Goal: Task Accomplishment & Management: Manage account settings

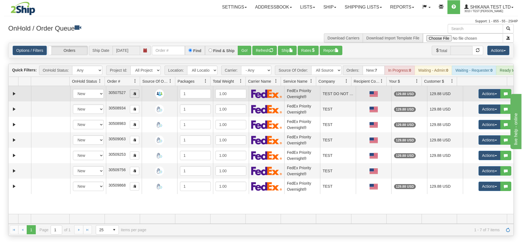
click at [133, 95] on span "button" at bounding box center [134, 93] width 3 height 3
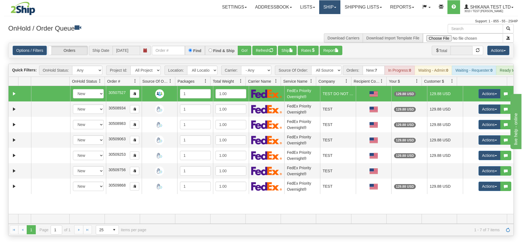
click at [333, 14] on link "Ship" at bounding box center [329, 7] width 21 height 14
click at [327, 18] on link "Ship Screen" at bounding box center [316, 19] width 50 height 7
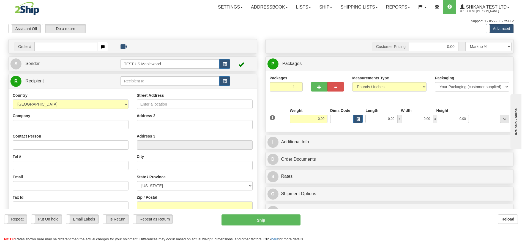
drag, startPoint x: 175, startPoint y: 97, endPoint x: 176, endPoint y: 100, distance: 2.9
click at [175, 98] on div "Street Address" at bounding box center [195, 100] width 116 height 16
click at [177, 105] on input "Street Address" at bounding box center [195, 103] width 116 height 9
click at [174, 106] on input "Street Address" at bounding box center [195, 103] width 116 height 9
type input "[STREET_ADDRESS]"
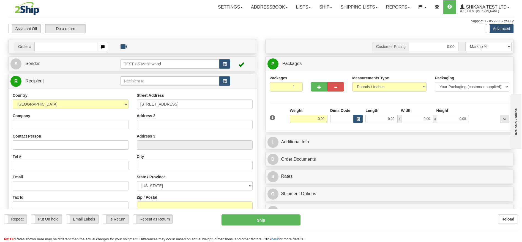
type input "Lights Online"
type input "support@2ship.com"
type input "Duluth"
select select "GA"
type input "30096"
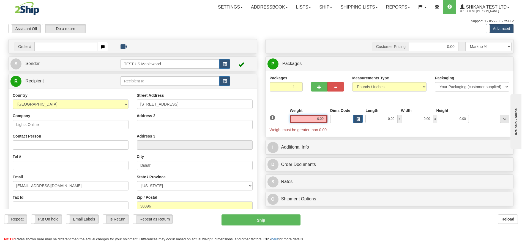
click at [325, 121] on input "0.00" at bounding box center [309, 118] width 38 height 8
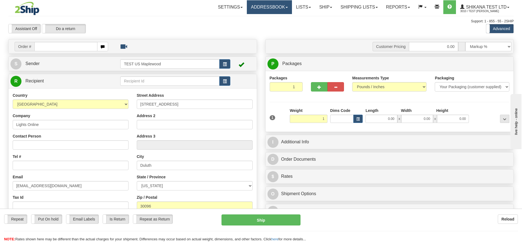
click at [298, 30] on div "Assistant On Assistant Off Do a return Do a return Previous Next Standard Advan…" at bounding box center [261, 28] width 514 height 9
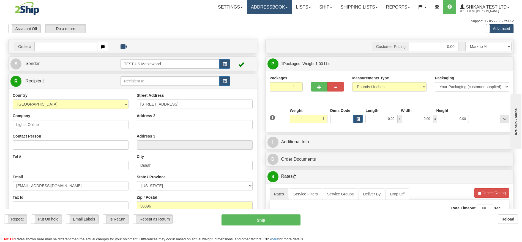
type input "1.00"
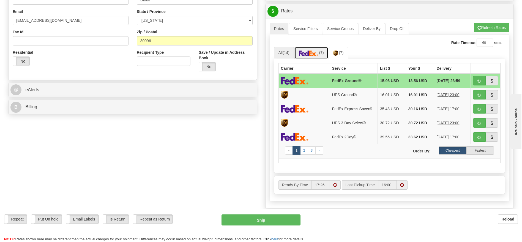
click at [322, 51] on span "(7)" at bounding box center [321, 52] width 5 height 4
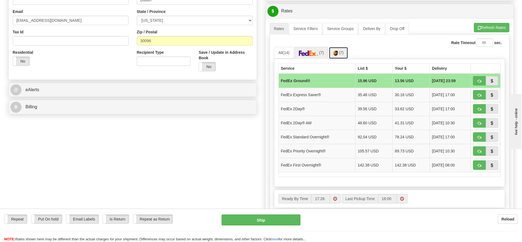
click at [334, 51] on link "(7)" at bounding box center [338, 53] width 19 height 12
drag, startPoint x: 477, startPoint y: 81, endPoint x: 364, endPoint y: 149, distance: 131.5
click at [477, 81] on button "button" at bounding box center [479, 80] width 13 height 9
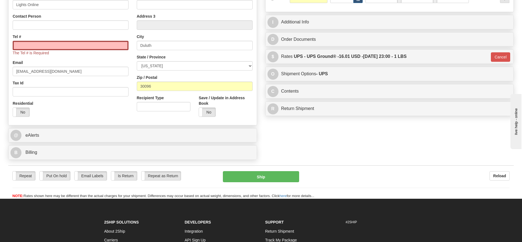
scroll to position [83, 0]
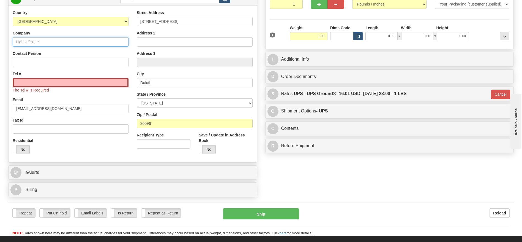
drag, startPoint x: 15, startPoint y: 40, endPoint x: 0, endPoint y: 40, distance: 14.6
click at [0, 40] on div "Toggle navigation Settings Shipping Preferences Fields Preferences New" at bounding box center [261, 76] width 522 height 318
drag, startPoint x: 41, startPoint y: 41, endPoint x: 0, endPoint y: 41, distance: 40.7
click at [0, 41] on div "Toggle navigation Settings Shipping Preferences Fields Preferences New" at bounding box center [261, 76] width 522 height 318
type input "TEST DO NOT SHIP"
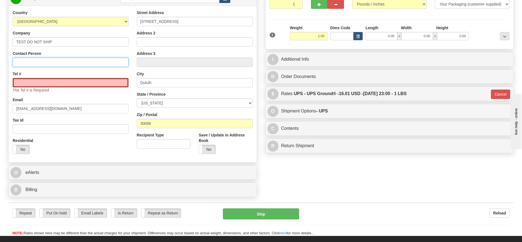
drag, startPoint x: 31, startPoint y: 61, endPoint x: 33, endPoint y: 68, distance: 7.6
click at [32, 61] on input "Contact Person" at bounding box center [71, 62] width 116 height 9
paste input "TEST DO NOT SHIP"
type input "TEST DO NOT SHIP"
click at [34, 81] on input "Tel #" at bounding box center [71, 82] width 116 height 9
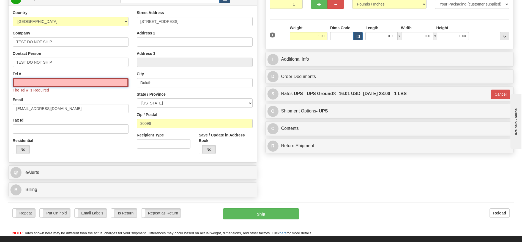
type input "1111111111"
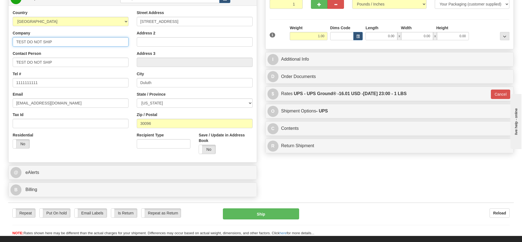
drag, startPoint x: 58, startPoint y: 43, endPoint x: 0, endPoint y: 42, distance: 57.8
click at [0, 42] on div "Toggle navigation Settings Shipping Preferences Fields Preferences New" at bounding box center [261, 76] width 522 height 318
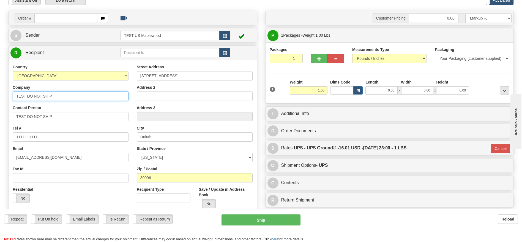
scroll to position [0, 0]
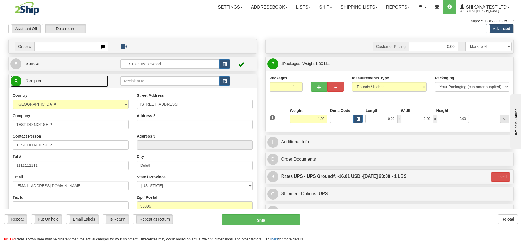
click at [45, 78] on link "R Recipient" at bounding box center [59, 80] width 98 height 11
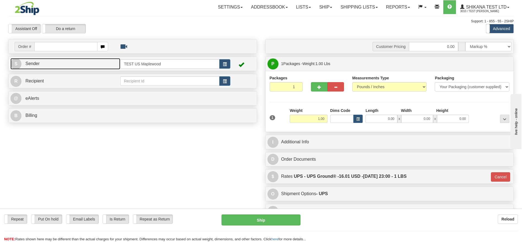
click at [47, 62] on link "S Sender" at bounding box center [65, 63] width 110 height 11
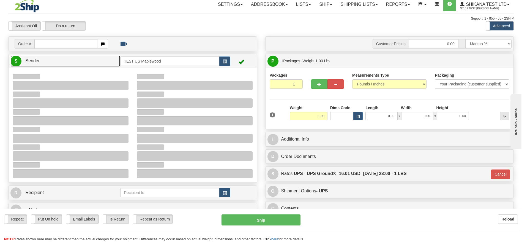
scroll to position [41, 0]
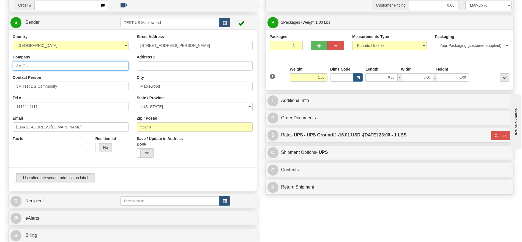
drag, startPoint x: 30, startPoint y: 64, endPoint x: 0, endPoint y: 64, distance: 30.3
click at [0, 64] on div "Toggle navigation Settings Shipping Preferences Fields Preferences New" at bounding box center [261, 120] width 522 height 322
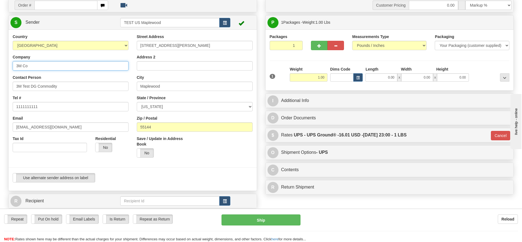
paste input "TEST DO NOT SHIP"
type input "TEST DO NOT SHIP"
click at [23, 87] on input "3M Test DG Commodity" at bounding box center [71, 85] width 116 height 9
click at [24, 87] on input "3M Test DG Commodity" at bounding box center [71, 85] width 116 height 9
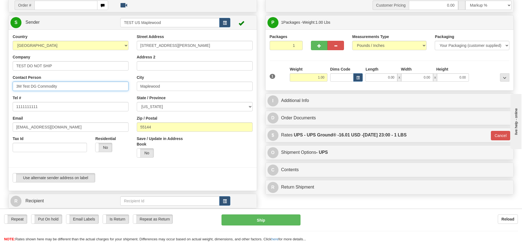
paste input "TEST DO NOT SHIP"
click at [23, 89] on input "3M TTEST DO NOT SHIPest DG Commodity" at bounding box center [71, 85] width 116 height 9
paste input "TEST DO NOT SHIP"
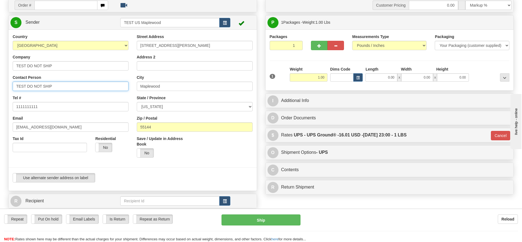
type input "TEST DO NOT SHIP"
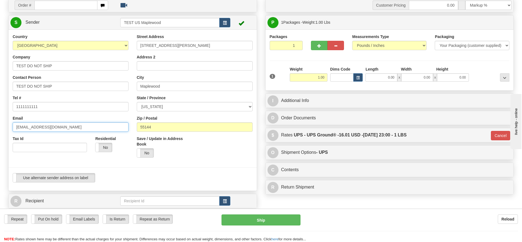
drag, startPoint x: 17, startPoint y: 127, endPoint x: 80, endPoint y: 131, distance: 63.1
click at [80, 131] on input "shikanam@2ship.com" at bounding box center [71, 126] width 116 height 9
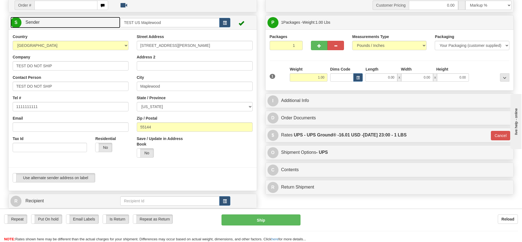
click at [78, 21] on link "S Sender" at bounding box center [65, 22] width 110 height 11
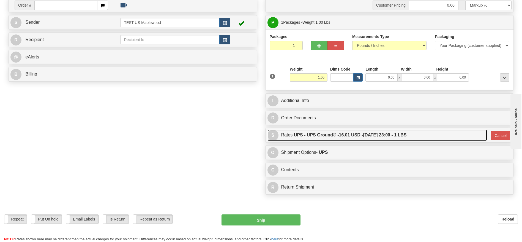
click at [330, 134] on label "UPS - UPS Ground® - 16.01 USD - 09/02/2025 23:00 - 1 LBS" at bounding box center [350, 134] width 113 height 11
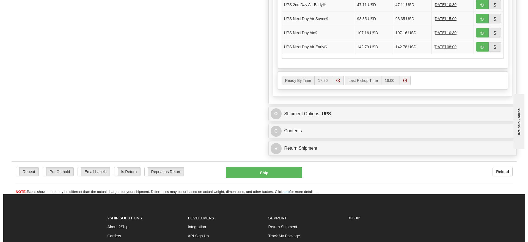
scroll to position [289, 0]
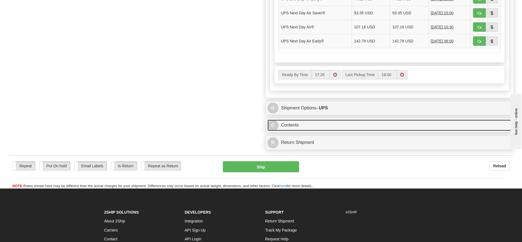
click at [304, 128] on link "C Contents" at bounding box center [389, 124] width 244 height 11
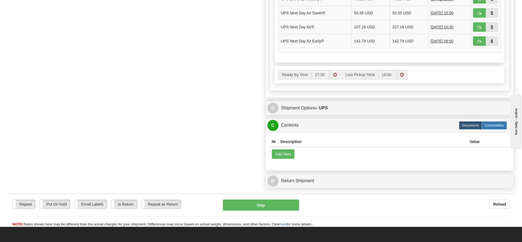
click at [491, 126] on label "Commodities" at bounding box center [493, 125] width 25 height 8
radio input "true"
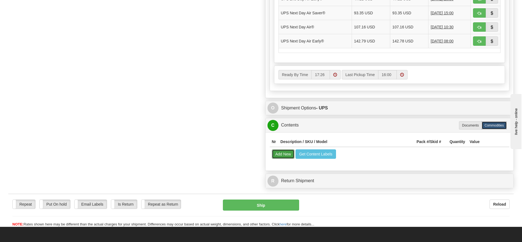
click at [281, 154] on button "Add New" at bounding box center [283, 153] width 23 height 9
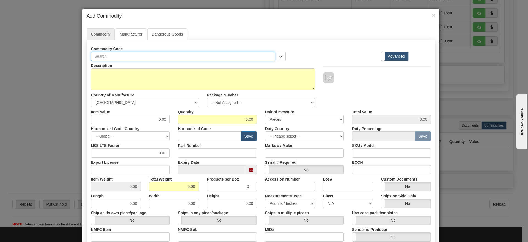
click at [252, 56] on input "text" at bounding box center [183, 55] width 184 height 9
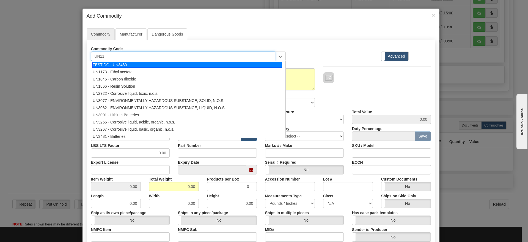
type input "UN117"
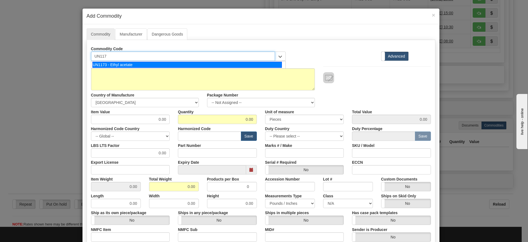
click at [195, 62] on div "UN1173 - Ethyl acetate" at bounding box center [187, 65] width 190 height 6
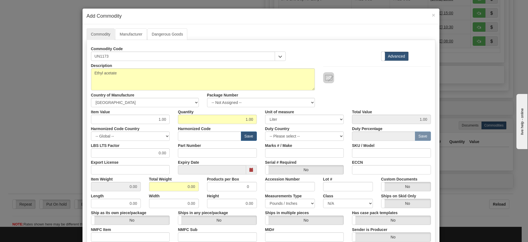
scroll to position [99, 0]
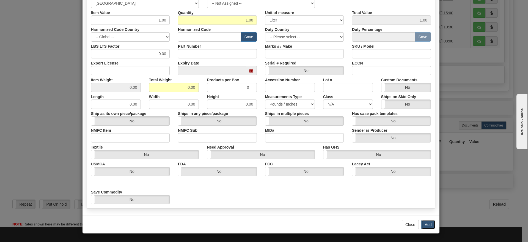
click at [429, 226] on button "Add" at bounding box center [428, 224] width 14 height 9
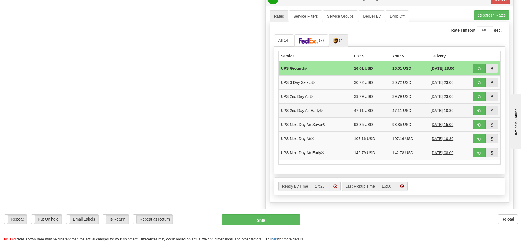
scroll to position [165, 0]
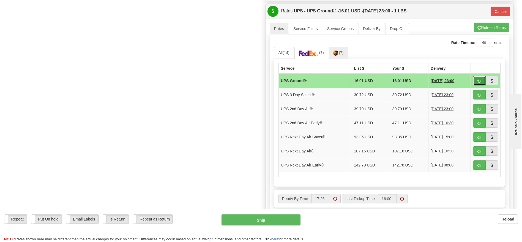
click at [480, 83] on span "button" at bounding box center [479, 81] width 4 height 4
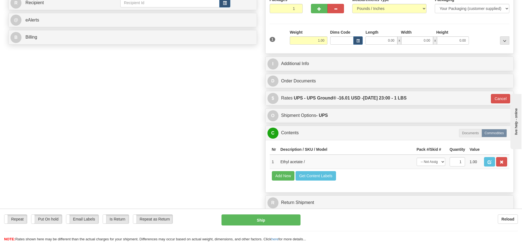
scroll to position [41, 0]
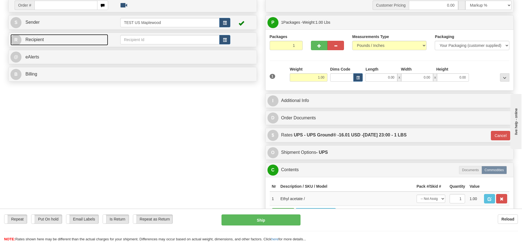
click at [72, 42] on link "R Recipient" at bounding box center [59, 39] width 98 height 11
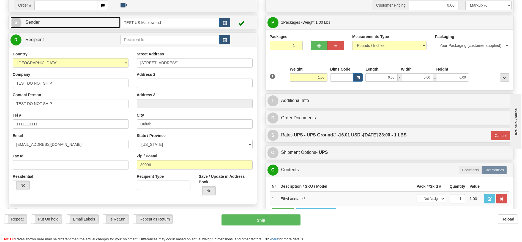
click at [75, 22] on link "S Sender" at bounding box center [65, 22] width 110 height 11
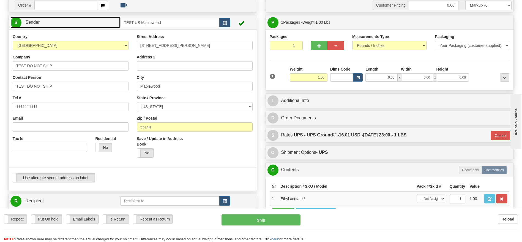
click at [75, 22] on link "S Sender" at bounding box center [65, 22] width 110 height 11
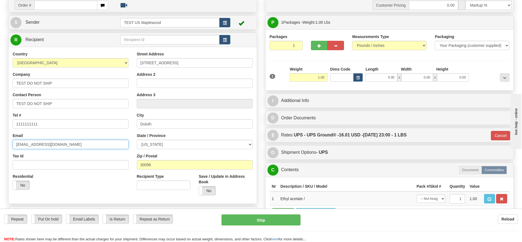
drag, startPoint x: 75, startPoint y: 143, endPoint x: 0, endPoint y: 143, distance: 75.1
click at [0, 143] on div "Toggle navigation Settings Shipping Preferences Fields Preferences New" at bounding box center [261, 118] width 522 height 319
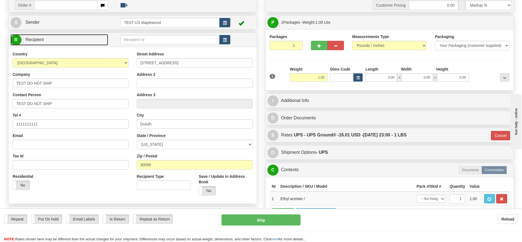
click at [68, 37] on link "R Recipient" at bounding box center [59, 39] width 98 height 11
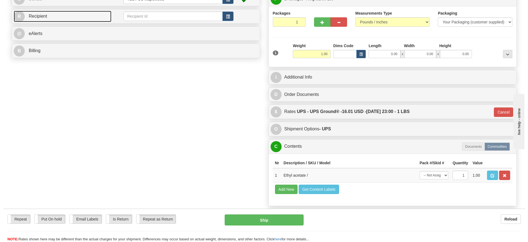
scroll to position [83, 0]
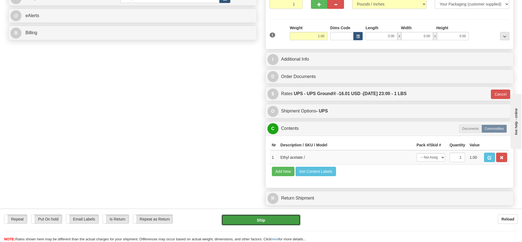
click at [259, 221] on button "Ship" at bounding box center [260, 219] width 79 height 11
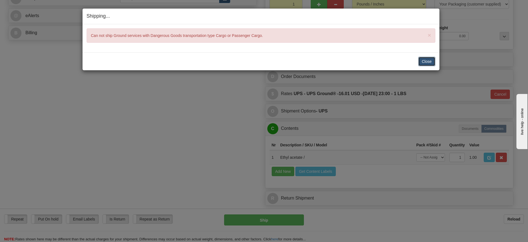
click at [421, 60] on button "Close" at bounding box center [426, 61] width 17 height 9
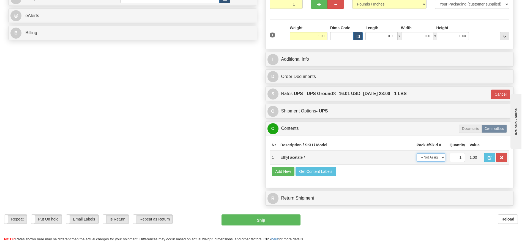
click at [426, 157] on select "-- Not Assigned -- Item 1" at bounding box center [431, 157] width 29 height 8
select select "0"
click at [417, 153] on select "-- Not Assigned -- Item 1" at bounding box center [431, 157] width 29 height 8
click at [488, 158] on span "button" at bounding box center [490, 158] width 4 height 4
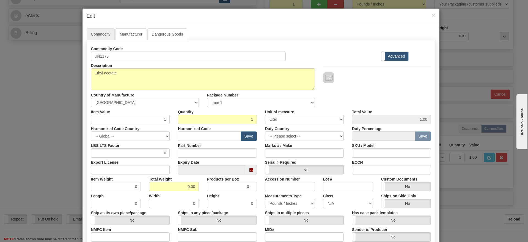
type input "0"
click at [156, 28] on link "Dangerous Goods" at bounding box center [167, 34] width 40 height 12
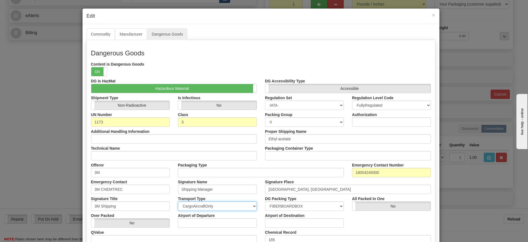
click at [228, 205] on select "PassengerAndCargoAircraft CargoAircraftOnly Ground Highway" at bounding box center [217, 205] width 79 height 9
select select "0"
click at [178, 201] on select "PassengerAndCargoAircraft CargoAircraftOnly Ground Highway" at bounding box center [217, 205] width 79 height 9
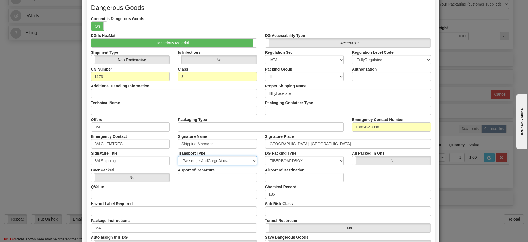
scroll to position [91, 0]
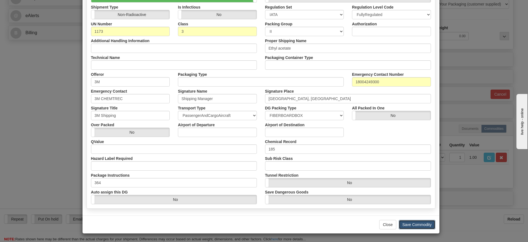
click at [429, 226] on button "Save Commodity" at bounding box center [417, 224] width 37 height 9
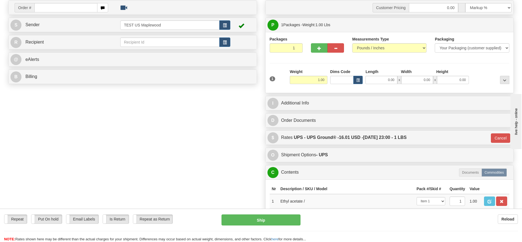
scroll to position [0, 0]
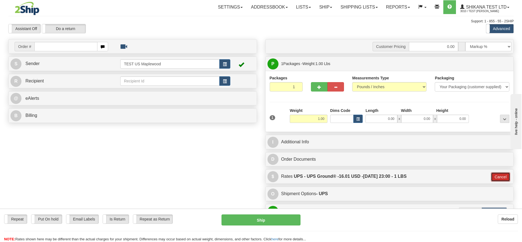
click at [502, 176] on button "Cancel" at bounding box center [500, 176] width 19 height 9
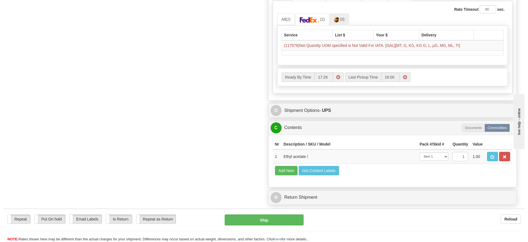
scroll to position [206, 0]
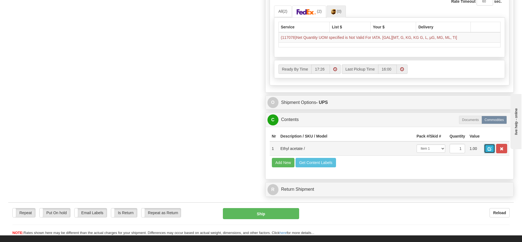
click at [485, 149] on button "button" at bounding box center [489, 148] width 11 height 9
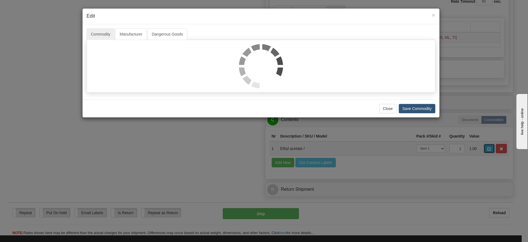
scroll to position [0, 0]
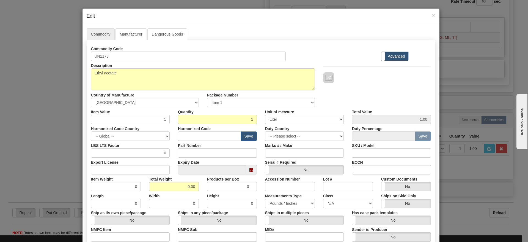
type input "0"
click at [164, 34] on link "Dangerous Goods" at bounding box center [167, 34] width 40 height 12
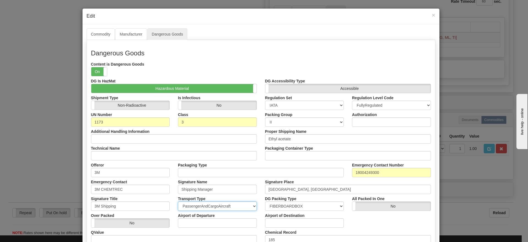
click at [204, 206] on select "PassengerAndCargoAircraft CargoAircraftOnly Ground Highway" at bounding box center [217, 205] width 79 height 9
select select "2"
click at [178, 201] on select "PassengerAndCargoAircraft CargoAircraftOnly Ground Highway" at bounding box center [217, 205] width 79 height 9
click at [283, 106] on select "CFR / DOT TDG_ORMD IATA ADR" at bounding box center [304, 104] width 79 height 9
select select "0"
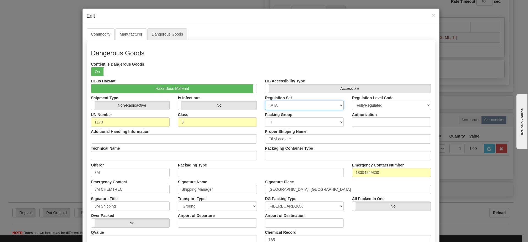
click at [265, 100] on select "CFR / DOT TDG_ORMD IATA ADR" at bounding box center [304, 104] width 79 height 9
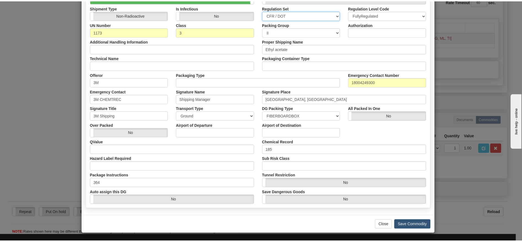
scroll to position [91, 0]
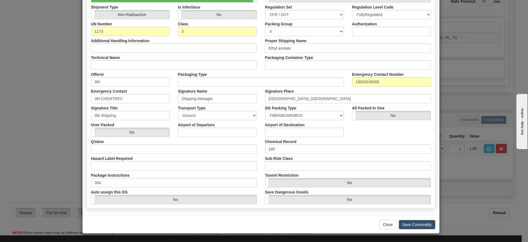
click at [418, 220] on button "Save Commodity" at bounding box center [417, 224] width 37 height 9
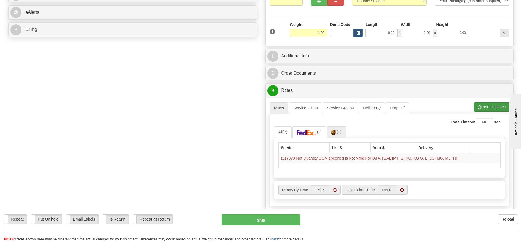
scroll to position [83, 0]
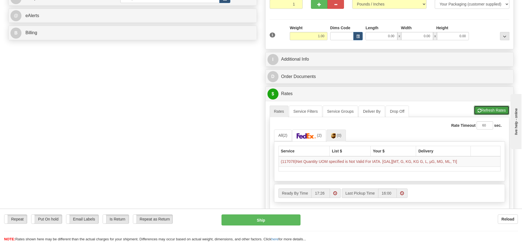
click at [491, 112] on button "Refresh Rates" at bounding box center [491, 109] width 35 height 9
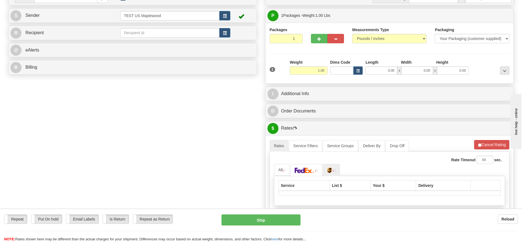
scroll to position [0, 0]
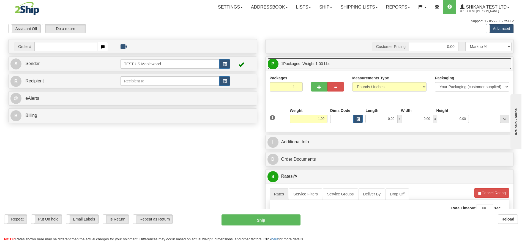
click at [319, 65] on span "1.00" at bounding box center [319, 63] width 7 height 4
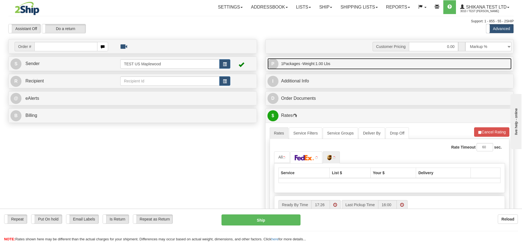
scroll to position [41, 0]
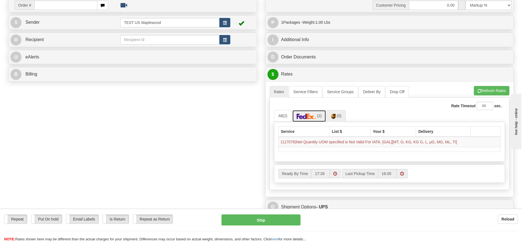
click at [308, 114] on img at bounding box center [306, 116] width 19 height 6
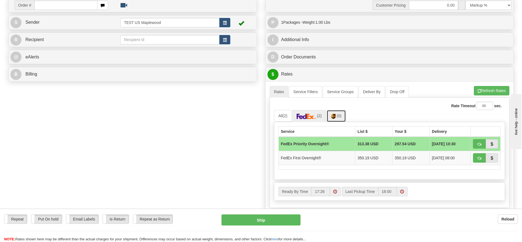
click at [334, 114] on img at bounding box center [333, 116] width 5 height 6
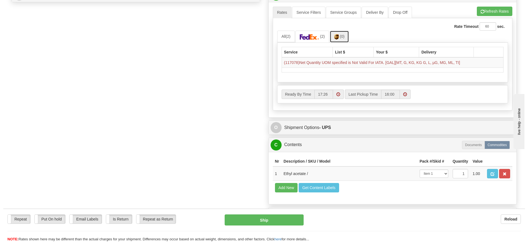
scroll to position [124, 0]
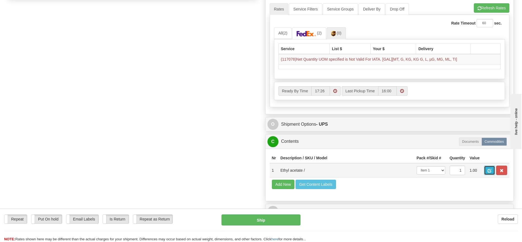
click at [486, 170] on button "button" at bounding box center [489, 169] width 11 height 9
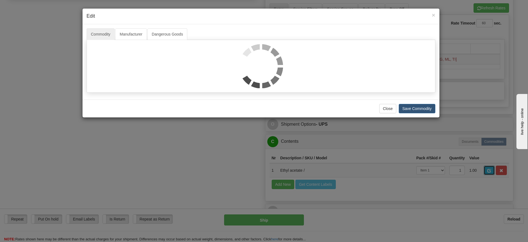
scroll to position [0, 0]
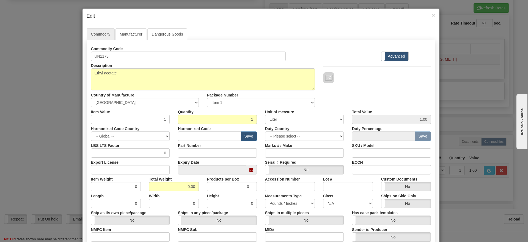
type input "0"
click at [180, 33] on link "Dangerous Goods" at bounding box center [167, 34] width 40 height 12
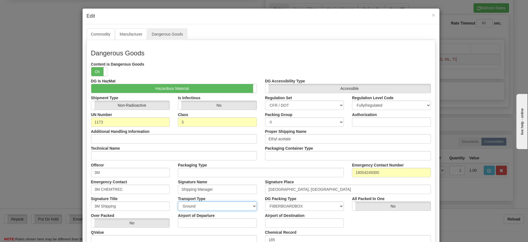
click at [207, 206] on select "PassengerAndCargoAircraft CargoAircraftOnly Ground Highway" at bounding box center [217, 205] width 79 height 9
select select "0"
click at [178, 201] on select "PassengerAndCargoAircraft CargoAircraftOnly Ground Highway" at bounding box center [217, 205] width 79 height 9
click at [281, 107] on select "CFR / DOT TDG_ORMD IATA ADR" at bounding box center [304, 104] width 79 height 9
select select "2"
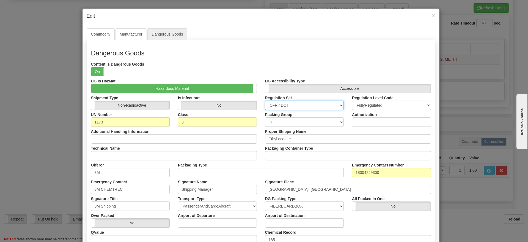
click at [265, 100] on select "CFR / DOT TDG_ORMD IATA ADR" at bounding box center [304, 104] width 79 height 9
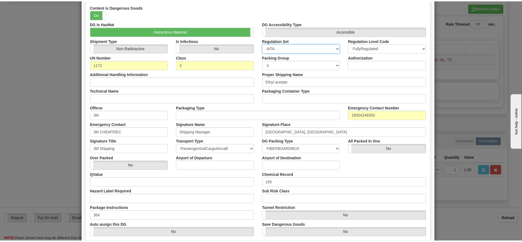
scroll to position [91, 0]
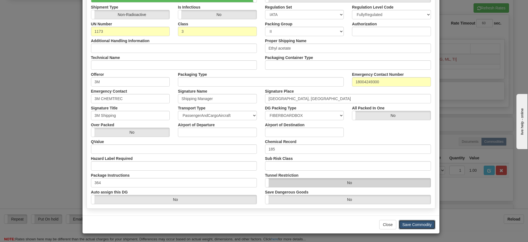
click at [409, 222] on button "Save Commodity" at bounding box center [417, 224] width 37 height 9
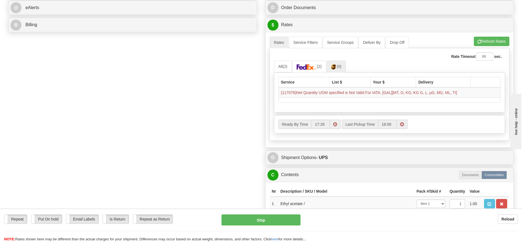
scroll to position [83, 0]
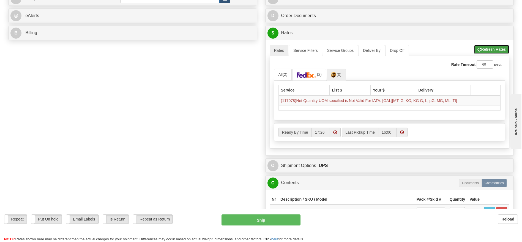
drag, startPoint x: 496, startPoint y: 53, endPoint x: 56, endPoint y: 145, distance: 449.4
click at [496, 53] on button "Refresh Rates" at bounding box center [491, 49] width 35 height 9
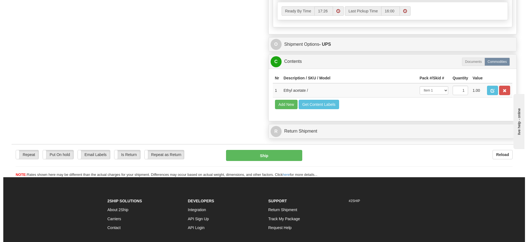
scroll to position [206, 0]
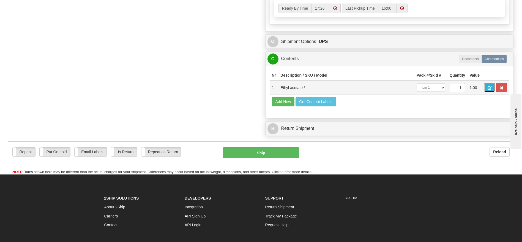
click at [484, 89] on button "button" at bounding box center [489, 87] width 11 height 9
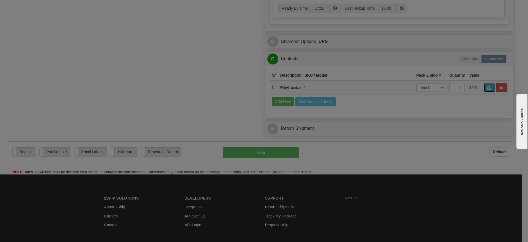
scroll to position [0, 0]
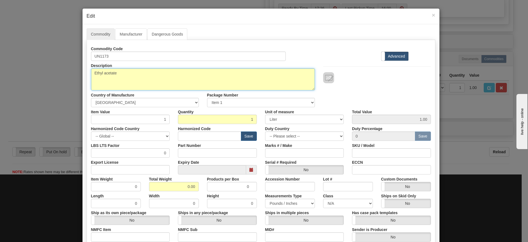
drag, startPoint x: 127, startPoint y: 71, endPoint x: 86, endPoint y: 73, distance: 40.5
click at [87, 73] on div "Description Ethyl acetate" at bounding box center [203, 75] width 232 height 29
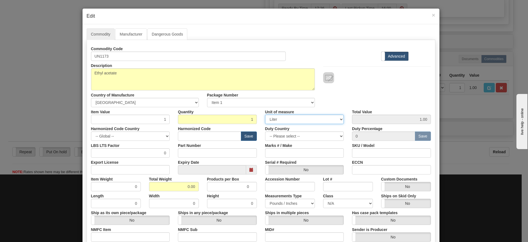
click at [298, 121] on select "3 Thousand Square Inches Adjustments 56 Pound Bushel Bag Barrel Board Feet Box …" at bounding box center [304, 118] width 79 height 9
select select "KG"
click at [265, 114] on select "3 Thousand Square Inches Adjustments 56 Pound Bushel Bag Barrel Board Feet Box …" at bounding box center [304, 118] width 79 height 9
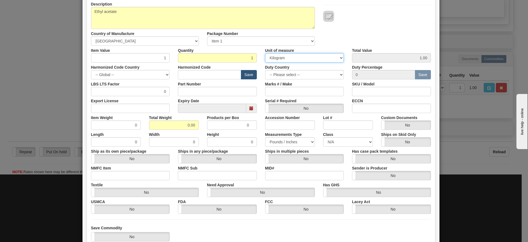
scroll to position [98, 0]
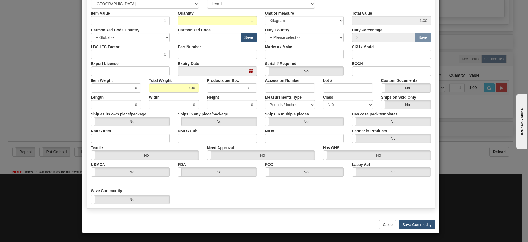
click at [416, 230] on div "Close Save Commodity" at bounding box center [261, 224] width 357 height 18
click at [416, 226] on button "Save Commodity" at bounding box center [417, 224] width 37 height 9
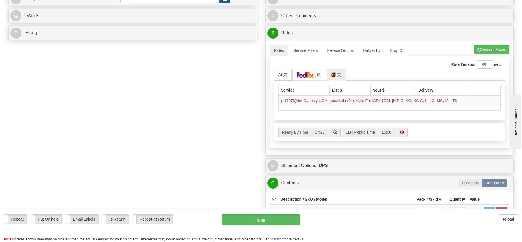
scroll to position [0, 0]
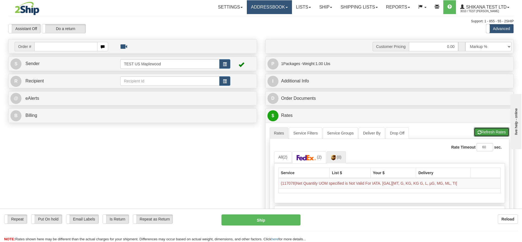
drag, startPoint x: 503, startPoint y: 130, endPoint x: 261, endPoint y: 2, distance: 273.6
click at [503, 130] on button "Refresh Rates" at bounding box center [491, 131] width 35 height 9
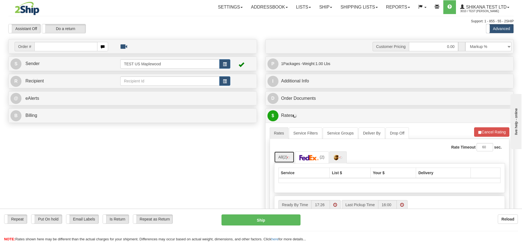
click at [282, 157] on link "All (2)" at bounding box center [284, 157] width 21 height 12
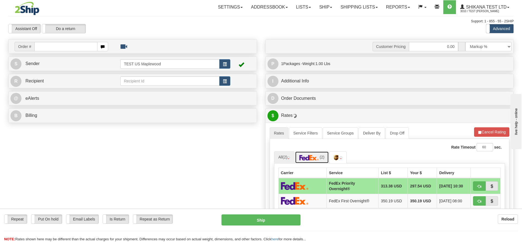
click at [310, 157] on img at bounding box center [308, 158] width 19 height 6
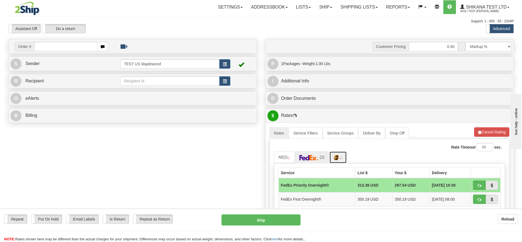
click at [347, 156] on link at bounding box center [337, 157] width 17 height 12
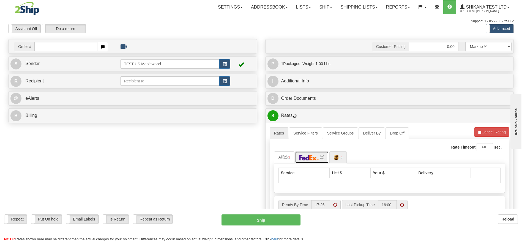
click at [308, 155] on img at bounding box center [308, 158] width 19 height 6
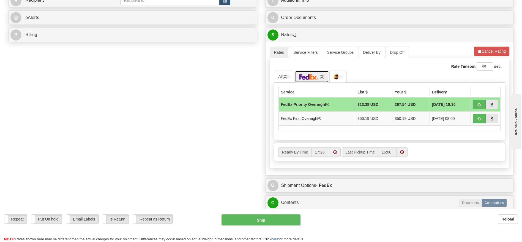
scroll to position [83, 0]
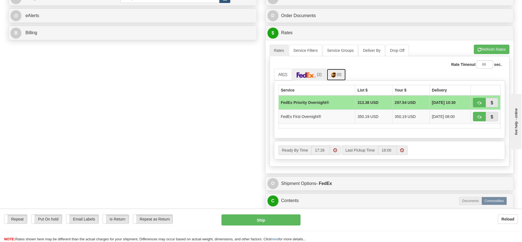
click at [337, 73] on link "(0)" at bounding box center [336, 75] width 19 height 12
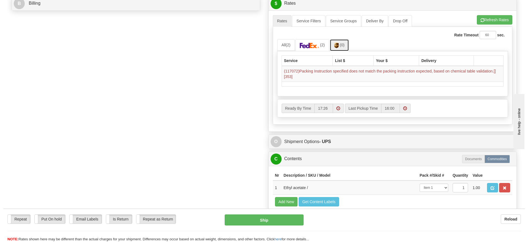
scroll to position [165, 0]
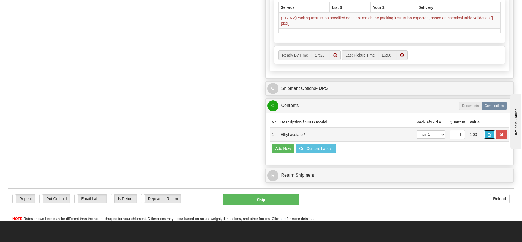
click at [490, 133] on span "button" at bounding box center [490, 135] width 4 height 4
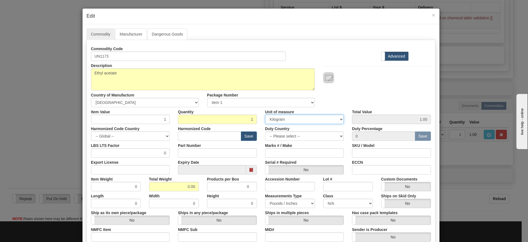
click at [279, 117] on select "3 Thousand Square Inches Adjustments 56 Pound Bushel Bag Barrel Board Feet Box …" at bounding box center [304, 118] width 79 height 9
select select "L"
click at [265, 114] on select "3 Thousand Square Inches Adjustments 56 Pound Bushel Bag Barrel Board Feet Box …" at bounding box center [304, 118] width 79 height 9
click at [168, 32] on link "Dangerous Goods" at bounding box center [167, 34] width 40 height 12
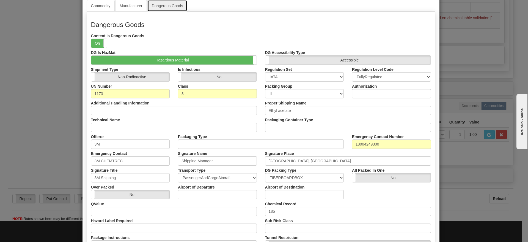
scroll to position [41, 0]
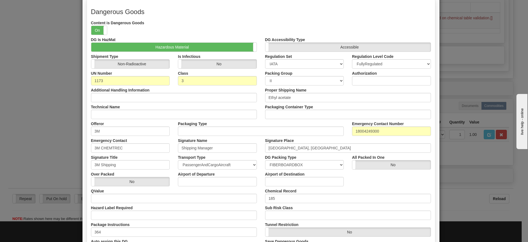
click at [208, 170] on label "Airport of Departure" at bounding box center [196, 172] width 37 height 7
click at [0, 0] on input "Airport of Departure" at bounding box center [0, 0] width 0 height 0
click at [206, 164] on select "PassengerAndCargoAircraft CargoAircraftOnly Ground Highway" at bounding box center [217, 164] width 79 height 9
select select "2"
click at [178, 160] on select "PassengerAndCargoAircraft CargoAircraftOnly Ground Highway" at bounding box center [217, 164] width 79 height 9
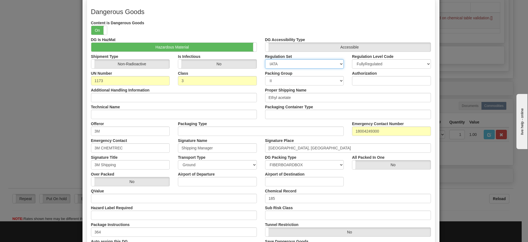
click at [286, 62] on select "CFR / DOT TDG_ORMD IATA ADR" at bounding box center [304, 63] width 79 height 9
select select "0"
click at [265, 59] on select "CFR / DOT TDG_ORMD IATA ADR" at bounding box center [304, 63] width 79 height 9
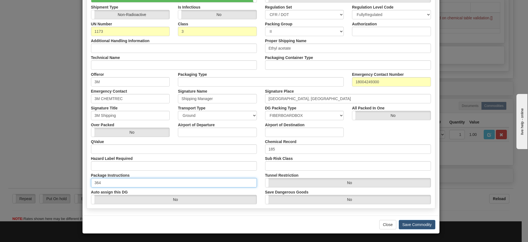
click at [116, 180] on input "364" at bounding box center [174, 182] width 166 height 9
click at [417, 226] on button "Save Commodity" at bounding box center [417, 224] width 37 height 9
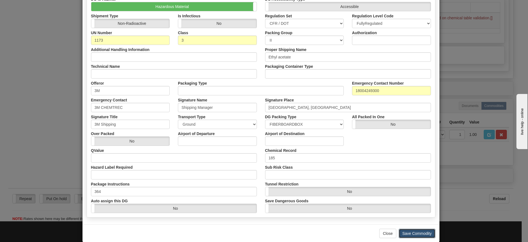
scroll to position [83, 0]
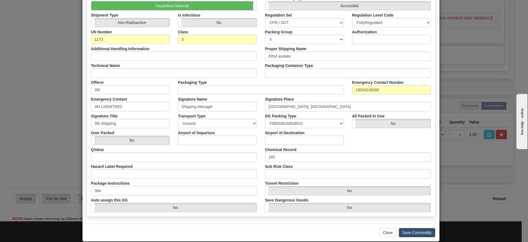
click at [418, 229] on button "Save Commodity" at bounding box center [417, 232] width 37 height 9
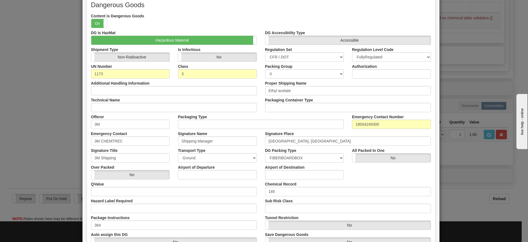
scroll to position [0, 0]
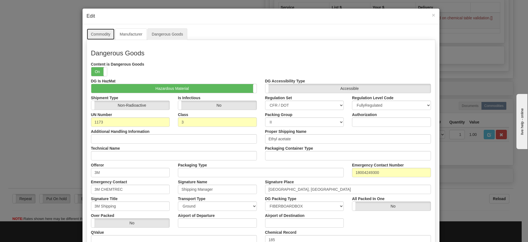
click at [100, 31] on link "Commodity" at bounding box center [101, 34] width 28 height 12
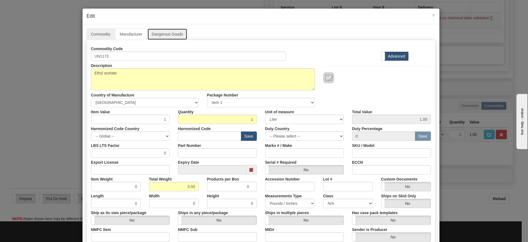
click at [166, 35] on link "Dangerous Goods" at bounding box center [167, 34] width 40 height 12
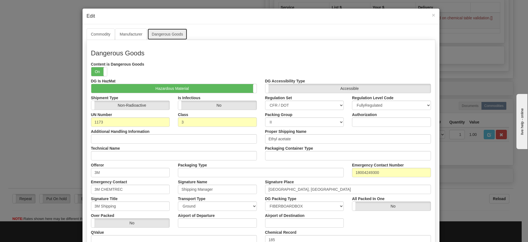
scroll to position [91, 0]
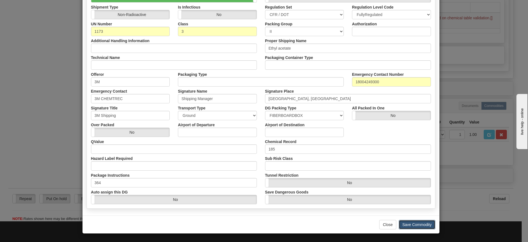
click at [405, 227] on button "Save Commodity" at bounding box center [417, 224] width 37 height 9
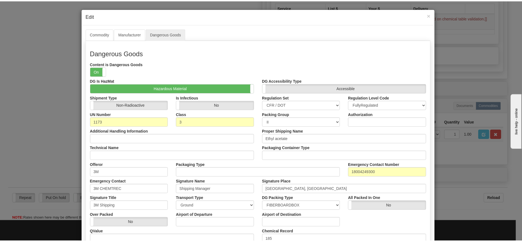
scroll to position [83, 0]
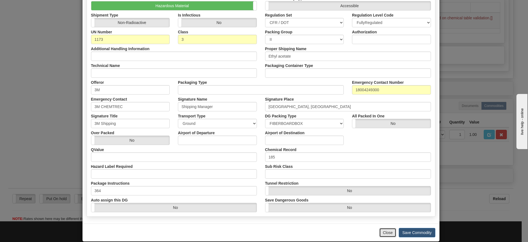
click at [388, 228] on button "Close" at bounding box center [387, 232] width 17 height 9
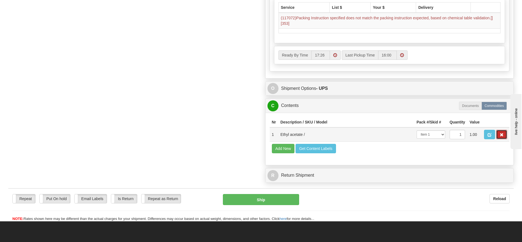
click at [502, 134] on span "button" at bounding box center [502, 135] width 4 height 4
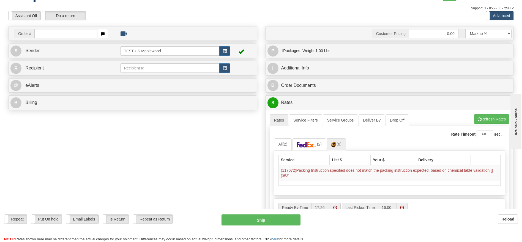
scroll to position [0, 0]
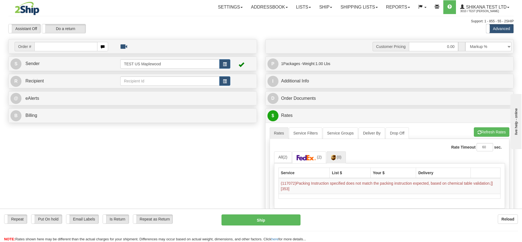
drag, startPoint x: 316, startPoint y: 124, endPoint x: 314, endPoint y: 117, distance: 6.4
click at [315, 123] on div "A change has been made which could impact your rate estimate. To ensure the est…" at bounding box center [389, 182] width 248 height 121
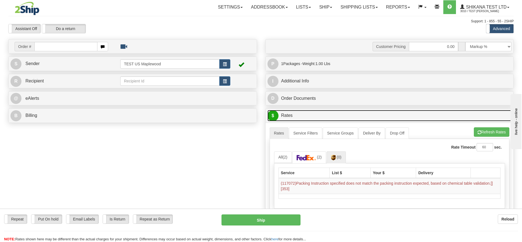
click at [313, 116] on link "$ Rates" at bounding box center [389, 115] width 244 height 11
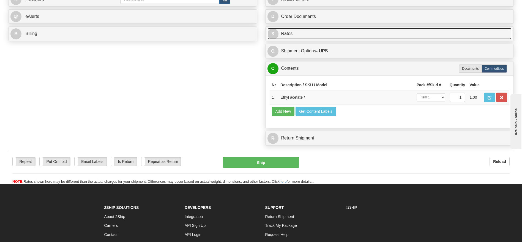
scroll to position [83, 0]
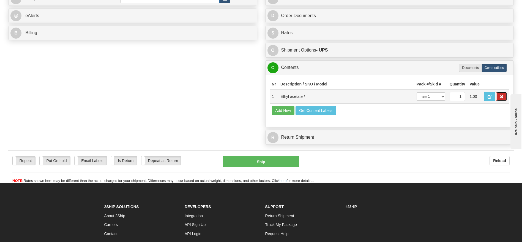
click at [501, 96] on span "button" at bounding box center [502, 97] width 4 height 4
click at [290, 108] on button "Add New" at bounding box center [283, 110] width 23 height 9
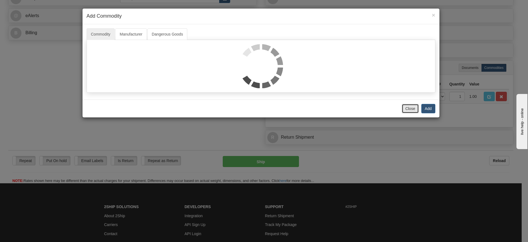
click at [415, 108] on button "Close" at bounding box center [410, 108] width 17 height 9
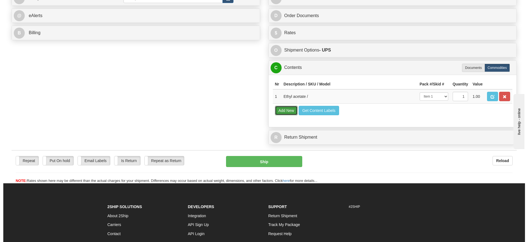
scroll to position [41, 0]
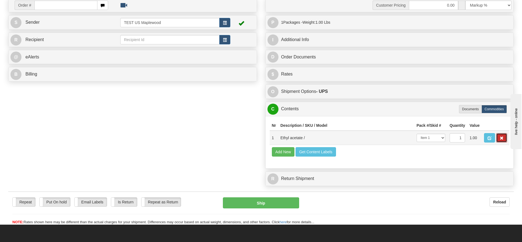
click at [499, 136] on button "button" at bounding box center [501, 137] width 11 height 9
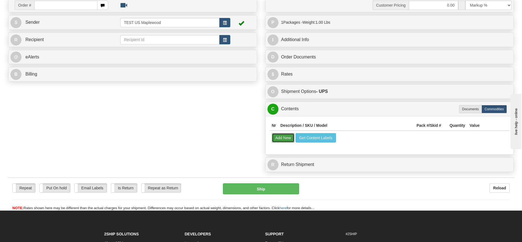
click at [286, 133] on button "Add New" at bounding box center [283, 137] width 23 height 9
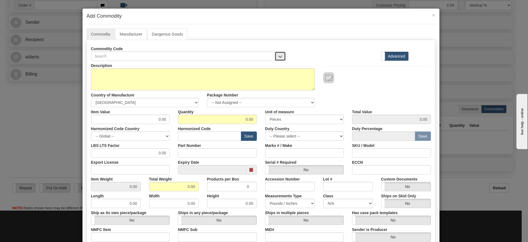
click at [280, 54] on button "button" at bounding box center [280, 55] width 11 height 9
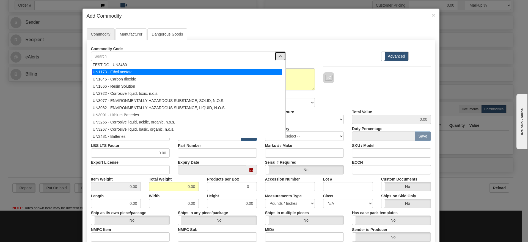
click at [143, 69] on div "UN1173 - Ethyl acetate" at bounding box center [187, 72] width 190 height 6
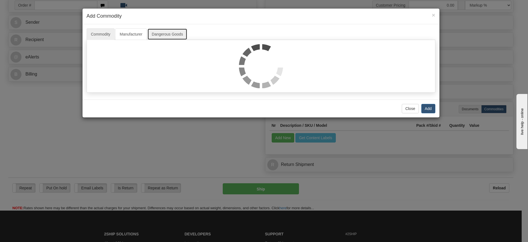
click at [174, 31] on link "Dangerous Goods" at bounding box center [167, 34] width 40 height 12
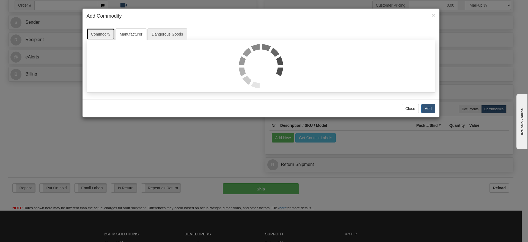
click at [110, 32] on link "Commodity" at bounding box center [101, 34] width 28 height 12
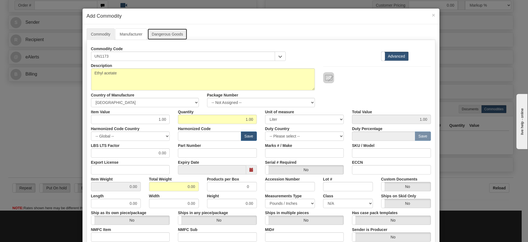
click at [147, 34] on link "Dangerous Goods" at bounding box center [167, 34] width 40 height 12
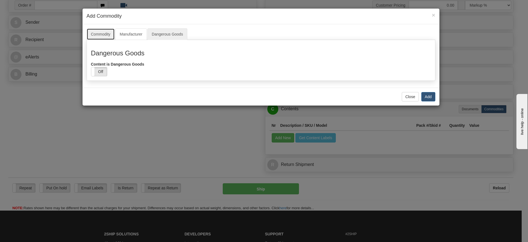
click at [107, 33] on link "Commodity" at bounding box center [101, 34] width 28 height 12
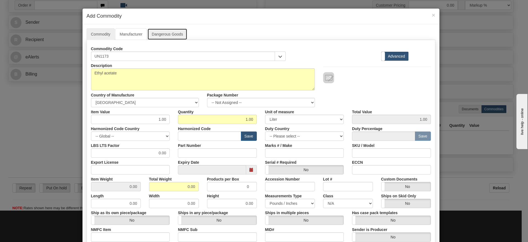
click at [160, 32] on link "Dangerous Goods" at bounding box center [167, 34] width 40 height 12
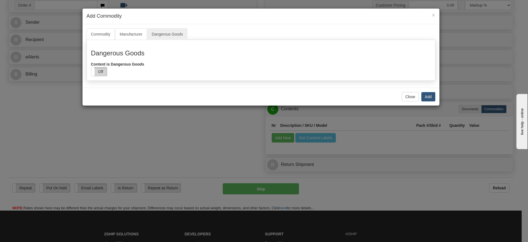
click at [100, 68] on label "Off" at bounding box center [99, 71] width 16 height 9
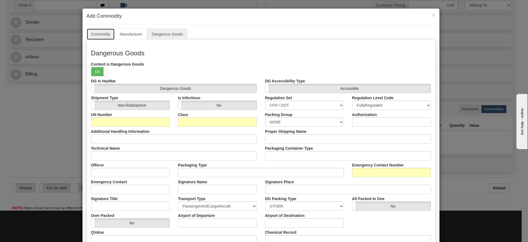
click at [102, 36] on link "Commodity" at bounding box center [101, 34] width 28 height 12
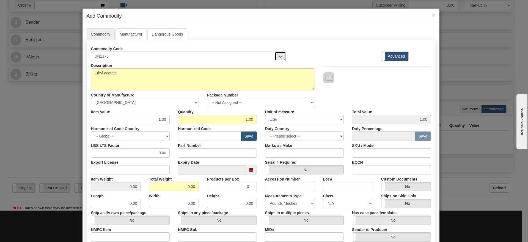
click at [279, 54] on button "button" at bounding box center [280, 55] width 11 height 9
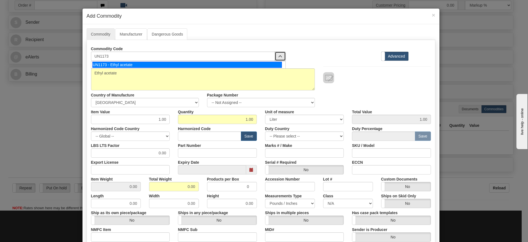
click at [216, 64] on div "UN1173 - Ethyl acetate" at bounding box center [187, 65] width 190 height 6
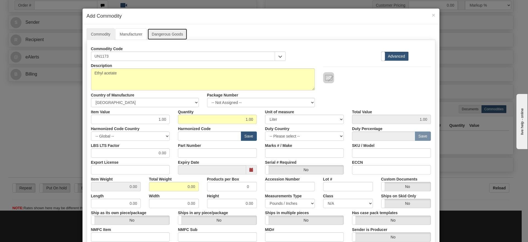
click at [148, 31] on link "Dangerous Goods" at bounding box center [167, 34] width 40 height 12
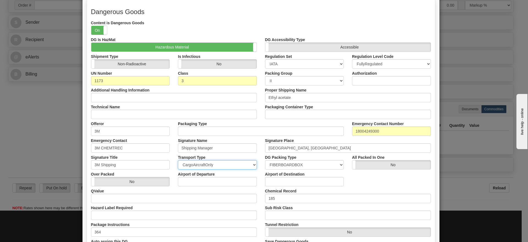
click at [211, 163] on select "PassengerAndCargoAircraft CargoAircraftOnly Ground Highway" at bounding box center [217, 164] width 79 height 9
select select "2"
click at [178, 160] on select "PassengerAndCargoAircraft CargoAircraftOnly Ground Highway" at bounding box center [217, 164] width 79 height 9
click at [301, 62] on select "CFR / DOT TDG_ORMD IATA ADR" at bounding box center [304, 63] width 79 height 9
select select "0"
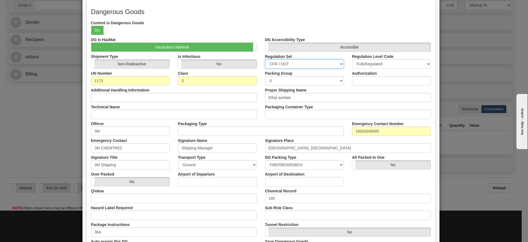
click at [265, 59] on select "CFR / DOT TDG_ORMD IATA ADR" at bounding box center [304, 63] width 79 height 9
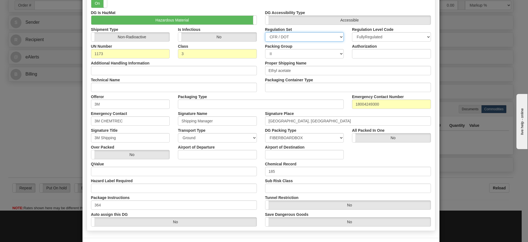
scroll to position [91, 0]
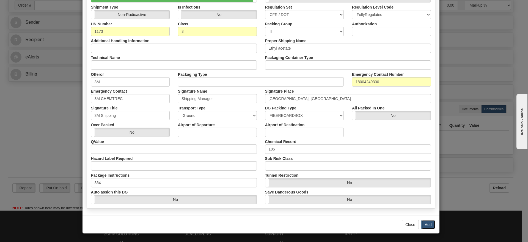
click at [423, 224] on button "Add" at bounding box center [428, 224] width 14 height 9
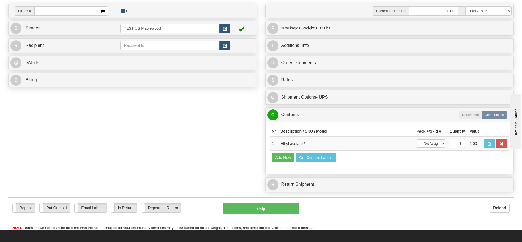
scroll to position [0, 0]
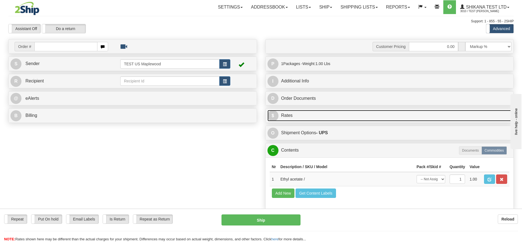
drag, startPoint x: 308, startPoint y: 117, endPoint x: 313, endPoint y: 116, distance: 5.6
click at [308, 117] on link "$ Rates" at bounding box center [389, 115] width 244 height 11
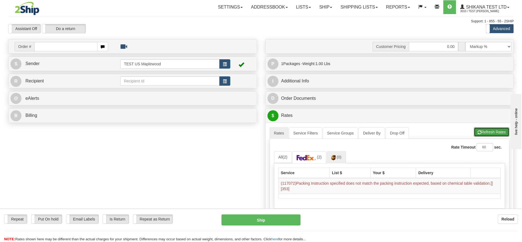
click at [481, 130] on button "Refresh Rates" at bounding box center [491, 131] width 35 height 9
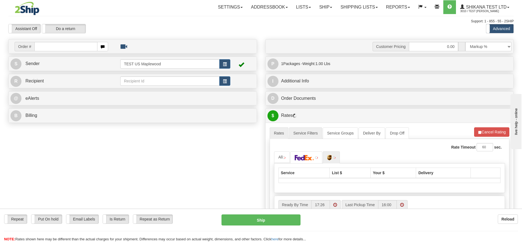
scroll to position [41, 0]
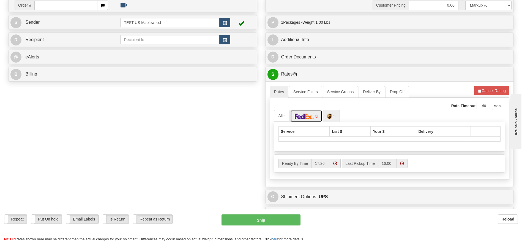
click at [304, 119] on img at bounding box center [304, 116] width 19 height 6
click at [333, 116] on link at bounding box center [331, 116] width 17 height 12
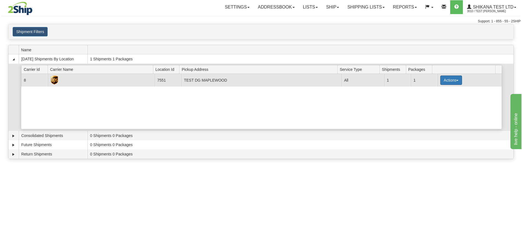
click at [445, 81] on button "Actions" at bounding box center [451, 79] width 22 height 9
click at [444, 87] on link "Details" at bounding box center [440, 90] width 44 height 7
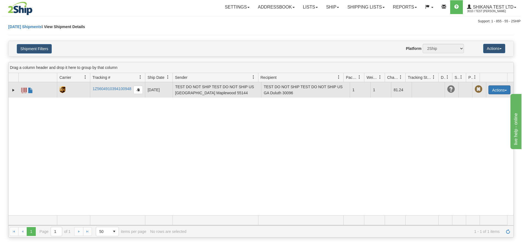
click at [494, 91] on button "Actions" at bounding box center [499, 89] width 22 height 9
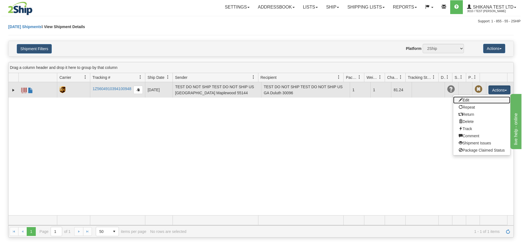
click at [465, 100] on link "Edit" at bounding box center [481, 99] width 57 height 7
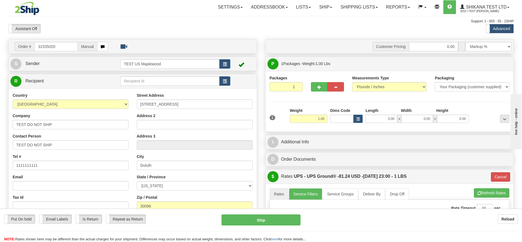
click at [97, 70] on div "S Sender TEST US Maplewood" at bounding box center [133, 64] width 248 height 14
click at [95, 65] on link "S Sender" at bounding box center [65, 63] width 110 height 11
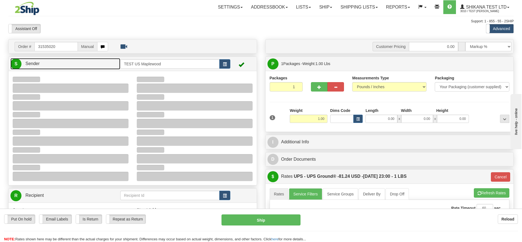
type input "17:52"
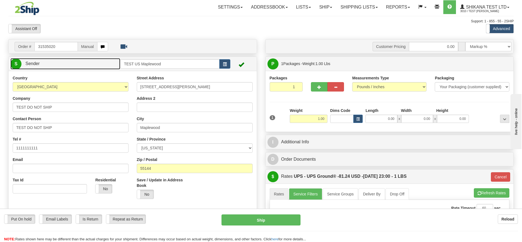
click at [95, 65] on link "S Sender" at bounding box center [65, 63] width 110 height 11
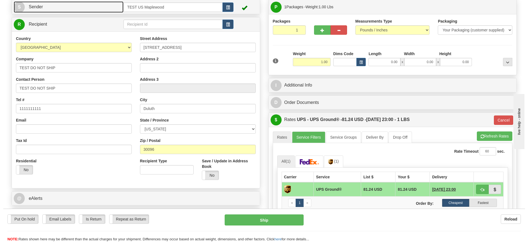
scroll to position [83, 0]
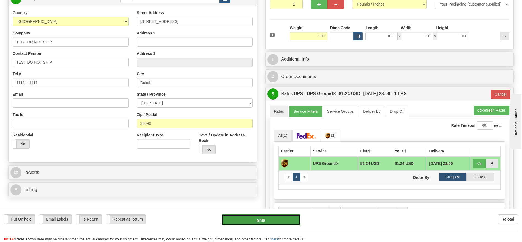
click at [273, 220] on button "Ship" at bounding box center [260, 219] width 79 height 11
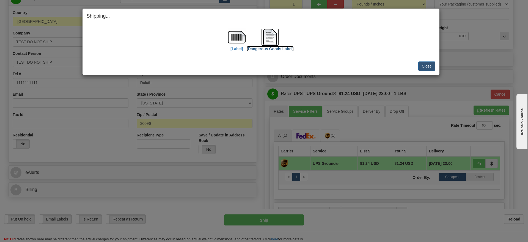
click at [266, 48] on label "[Dangerous Goods Label]" at bounding box center [270, 49] width 47 height 6
click at [236, 48] on label "[Label]" at bounding box center [237, 49] width 13 height 6
click at [425, 69] on button "Close" at bounding box center [426, 65] width 17 height 9
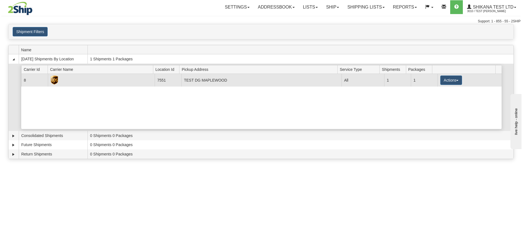
click at [437, 78] on td "Actions Details Close Pickup Zip Print" at bounding box center [469, 80] width 64 height 12
click at [440, 79] on button "Actions" at bounding box center [451, 79] width 22 height 9
click at [431, 91] on span "Details" at bounding box center [430, 90] width 15 height 4
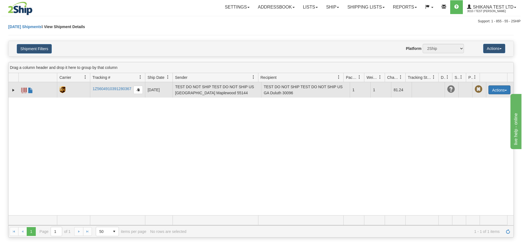
click at [488, 92] on button "Actions" at bounding box center [499, 89] width 22 height 9
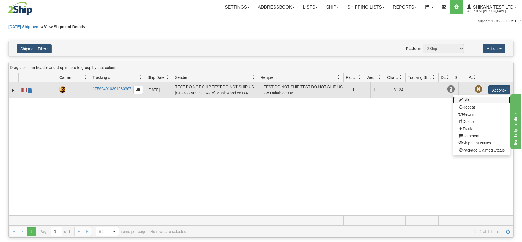
click at [463, 101] on link "Edit" at bounding box center [481, 99] width 57 height 7
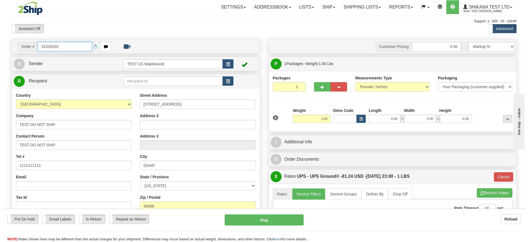
scroll to position [41, 0]
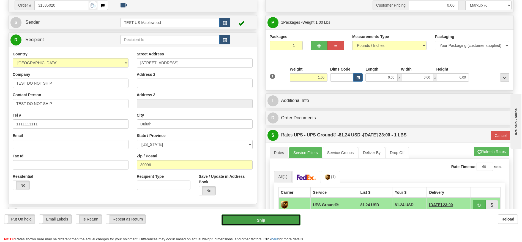
click at [259, 222] on button "Ship" at bounding box center [260, 219] width 79 height 11
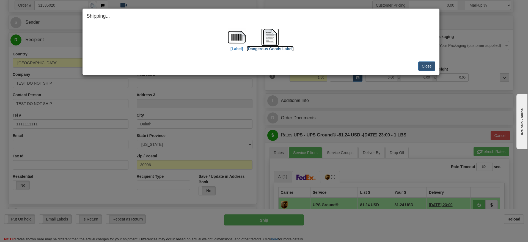
click at [270, 45] on img at bounding box center [270, 37] width 18 height 18
click at [427, 66] on button "Close" at bounding box center [426, 65] width 17 height 9
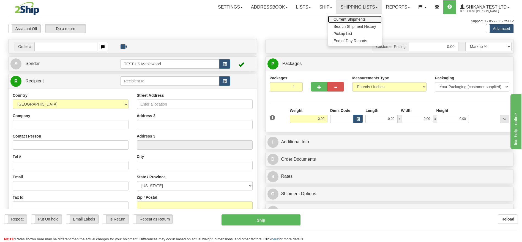
click at [358, 20] on span "Current Shipments" at bounding box center [349, 19] width 32 height 4
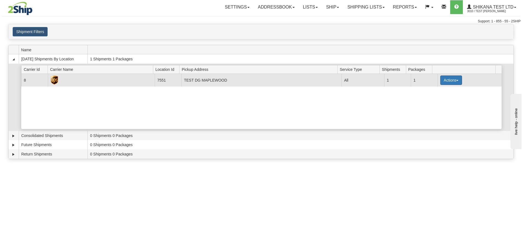
click at [449, 80] on button "Actions" at bounding box center [451, 79] width 22 height 9
click at [436, 92] on span "Details" at bounding box center [430, 90] width 15 height 4
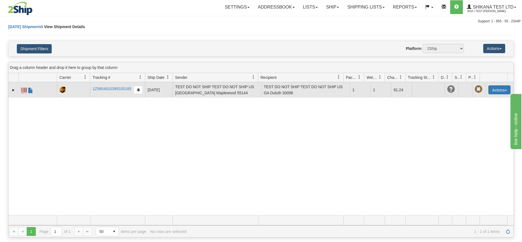
click at [499, 89] on button "Actions" at bounding box center [499, 89] width 22 height 9
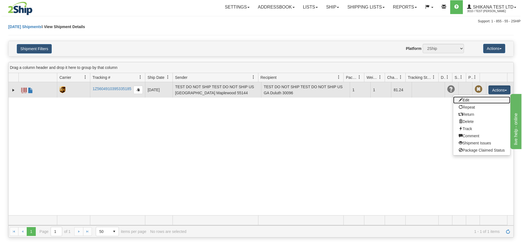
click at [470, 100] on link "Edit" at bounding box center [481, 99] width 57 height 7
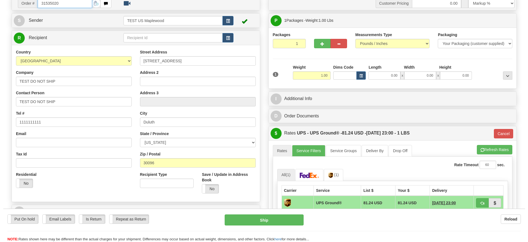
scroll to position [83, 0]
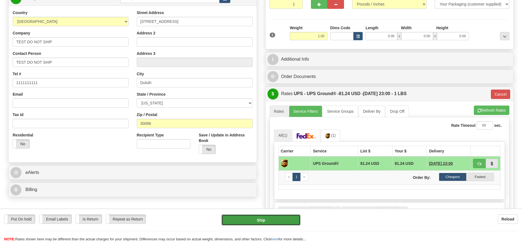
click at [280, 220] on button "Ship" at bounding box center [260, 219] width 79 height 11
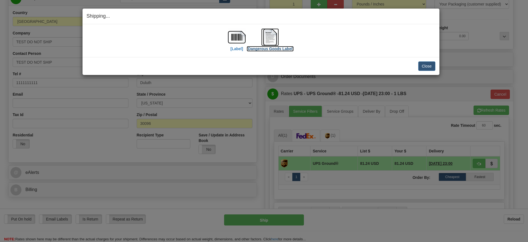
click at [285, 48] on label "[Dangerous Goods Label]" at bounding box center [270, 49] width 47 height 6
click at [423, 67] on button "Close" at bounding box center [426, 65] width 17 height 9
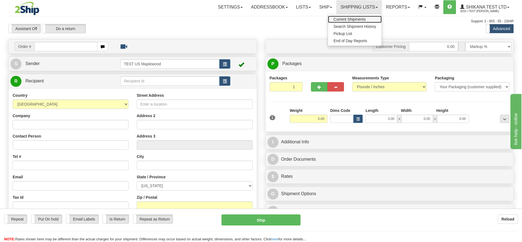
click at [357, 20] on span "Current Shipments" at bounding box center [349, 19] width 32 height 4
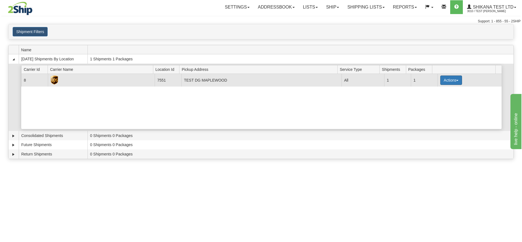
click at [444, 80] on button "Actions" at bounding box center [451, 79] width 22 height 9
click at [440, 91] on link "Details" at bounding box center [440, 90] width 44 height 7
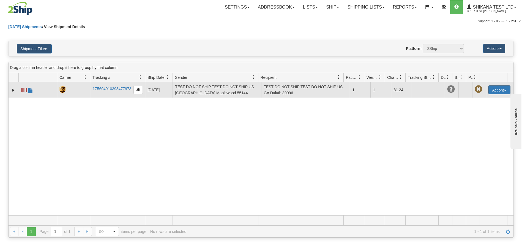
click at [499, 87] on button "Actions" at bounding box center [499, 89] width 22 height 9
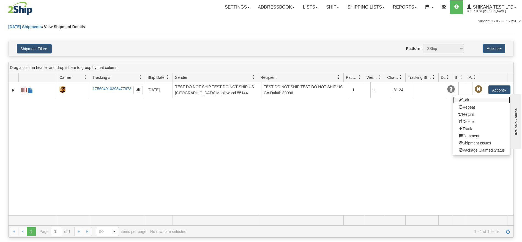
click at [479, 100] on link "Edit" at bounding box center [481, 99] width 57 height 7
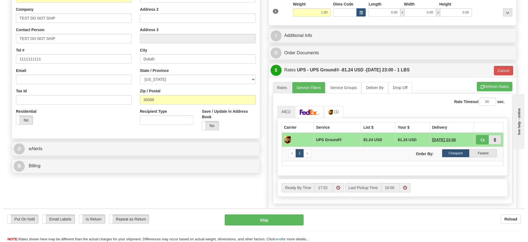
scroll to position [124, 0]
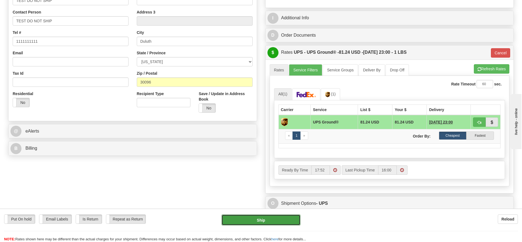
click at [265, 221] on button "Ship" at bounding box center [260, 219] width 79 height 11
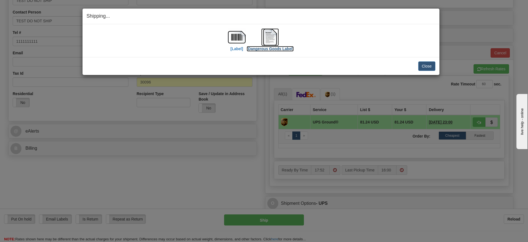
click at [280, 50] on label "[Dangerous Goods Label]" at bounding box center [270, 49] width 47 height 6
click at [423, 64] on button "Close" at bounding box center [426, 65] width 17 height 9
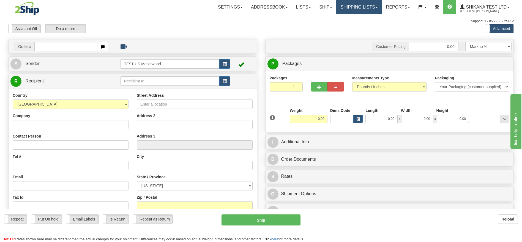
click at [359, 8] on link "Shipping lists" at bounding box center [358, 7] width 45 height 14
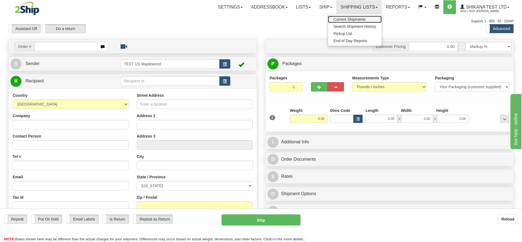
click at [357, 18] on span "Current Shipments" at bounding box center [349, 19] width 32 height 4
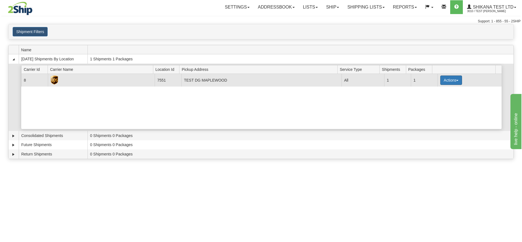
click at [440, 77] on button "Actions" at bounding box center [451, 79] width 22 height 9
click at [431, 90] on span "Details" at bounding box center [430, 90] width 15 height 4
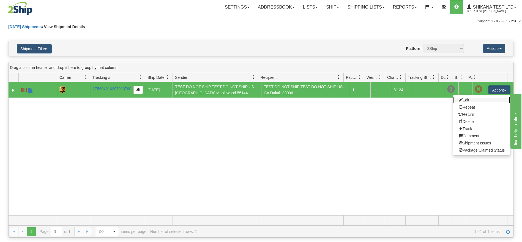
click at [464, 100] on link "Edit" at bounding box center [481, 99] width 57 height 7
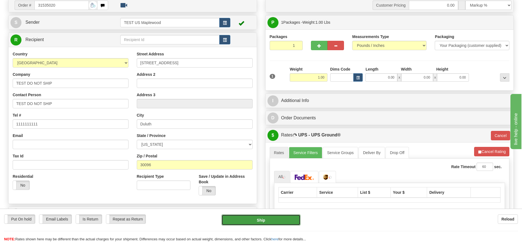
click at [280, 217] on button "Ship" at bounding box center [260, 219] width 79 height 11
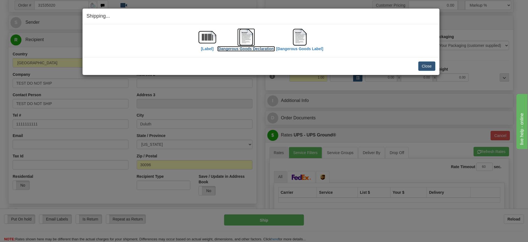
click at [248, 48] on label "[Dangerous Goods Declaration]" at bounding box center [246, 49] width 58 height 6
click at [296, 50] on label "[Dangerous Goods Label]" at bounding box center [299, 49] width 47 height 6
click at [430, 68] on button "Close" at bounding box center [426, 65] width 17 height 9
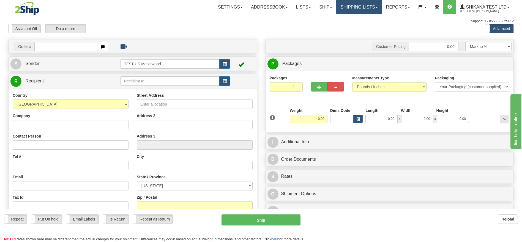
click at [358, 10] on link "Shipping lists" at bounding box center [358, 7] width 45 height 14
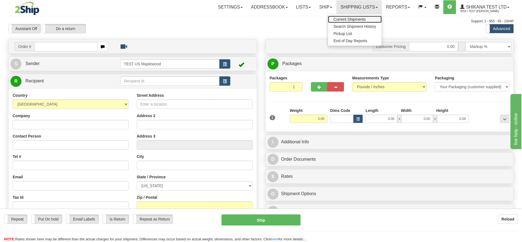
click at [361, 19] on span "Current Shipments" at bounding box center [349, 19] width 32 height 4
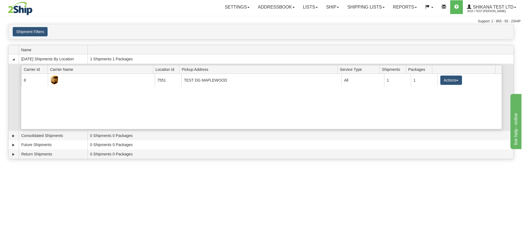
click at [438, 87] on div "Current 8 7551 TEST DG MAPLEWOOD 23476 All 1 1 Actions Details Close Pickup Zip…" at bounding box center [261, 101] width 480 height 55
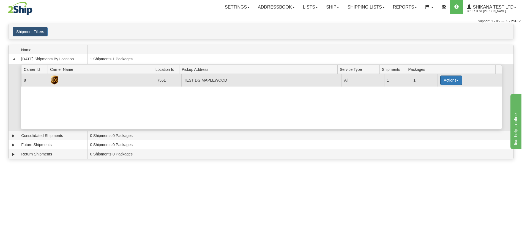
click at [441, 82] on button "Actions" at bounding box center [451, 79] width 22 height 9
click at [438, 89] on link "Details" at bounding box center [440, 90] width 44 height 7
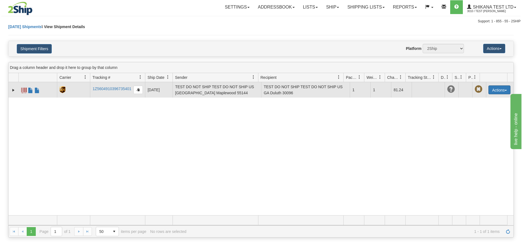
drag, startPoint x: 486, startPoint y: 98, endPoint x: 488, endPoint y: 93, distance: 4.6
click at [486, 97] on div "31536154 3010 1Z5604910396735401 [DATE] [DATE] 12:09:35 PM TEST DO NOT SHIP TES…" at bounding box center [261, 148] width 505 height 133
click at [488, 93] on button "Actions" at bounding box center [499, 89] width 22 height 9
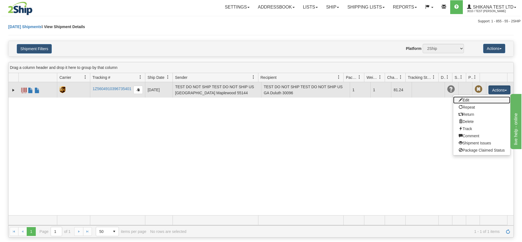
click at [472, 100] on link "Edit" at bounding box center [481, 99] width 57 height 7
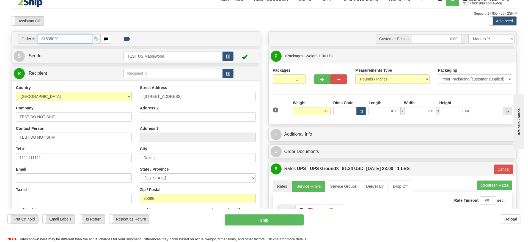
scroll to position [83, 0]
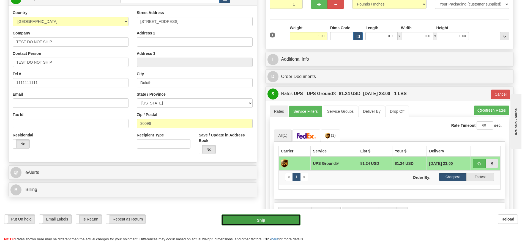
click at [277, 214] on button "Ship" at bounding box center [260, 219] width 79 height 11
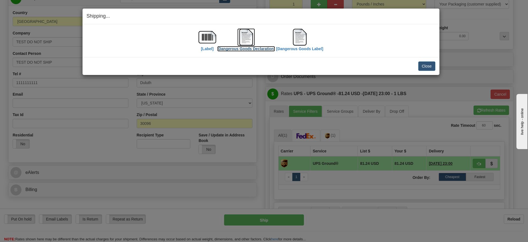
click at [247, 47] on label "[Dangerous Goods Declaration]" at bounding box center [246, 49] width 58 height 6
click at [436, 66] on div "Close Cancel Cancel Shipment and Quit Pickup Quit Pickup ONLY" at bounding box center [261, 66] width 357 height 18
click at [431, 66] on button "Close" at bounding box center [426, 65] width 17 height 9
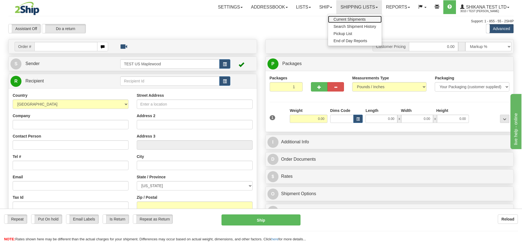
click at [346, 18] on span "Current Shipments" at bounding box center [349, 19] width 32 height 4
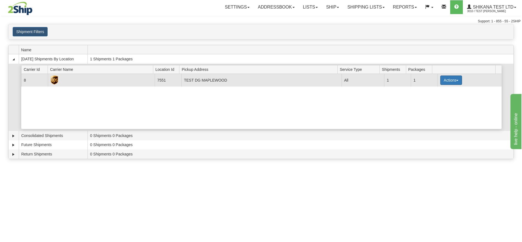
click at [440, 84] on button "Actions" at bounding box center [451, 79] width 22 height 9
click at [433, 91] on span "Details" at bounding box center [430, 90] width 15 height 4
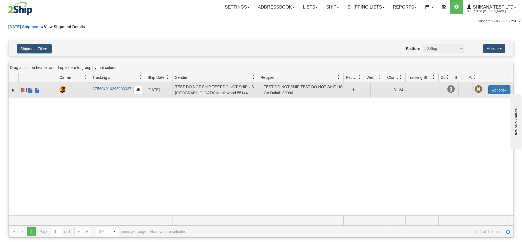
click at [502, 91] on button "Actions" at bounding box center [499, 89] width 22 height 9
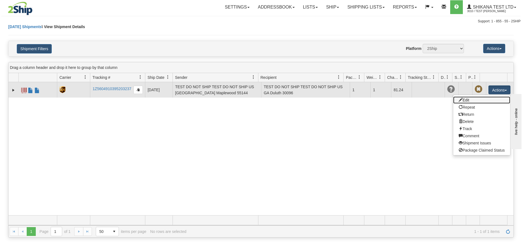
click at [466, 100] on link "Edit" at bounding box center [481, 99] width 57 height 7
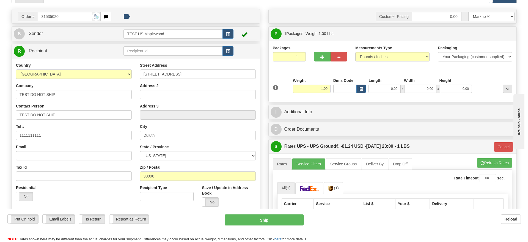
scroll to position [41, 0]
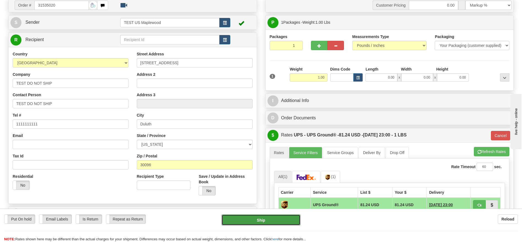
click at [272, 222] on button "Ship" at bounding box center [260, 219] width 79 height 11
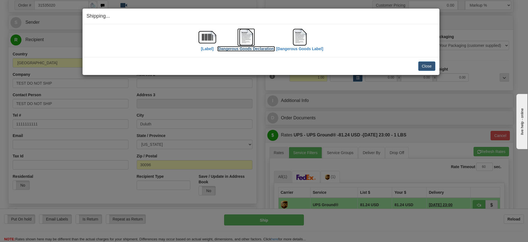
click at [261, 49] on label "[Dangerous Goods Declaration]" at bounding box center [246, 49] width 58 height 6
drag, startPoint x: 428, startPoint y: 66, endPoint x: 423, endPoint y: 2, distance: 64.1
click at [429, 66] on button "Close" at bounding box center [426, 65] width 17 height 9
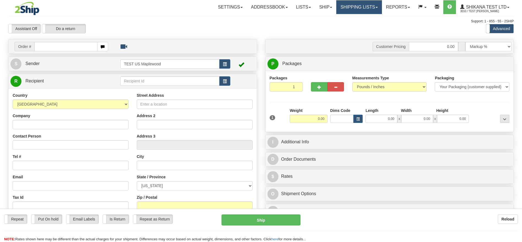
drag, startPoint x: 0, startPoint y: 0, endPoint x: 355, endPoint y: 10, distance: 355.6
click at [355, 10] on link "Shipping lists" at bounding box center [358, 7] width 45 height 14
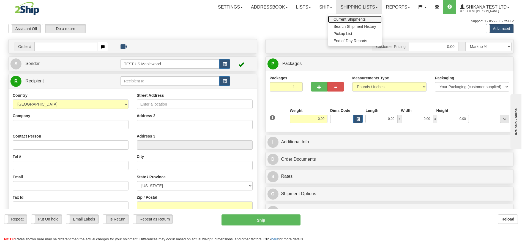
click at [354, 17] on link "Current Shipments" at bounding box center [355, 19] width 54 height 7
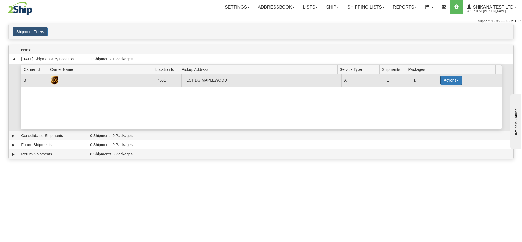
click at [440, 77] on button "Actions" at bounding box center [451, 79] width 22 height 9
click at [436, 89] on span "Details" at bounding box center [430, 90] width 15 height 4
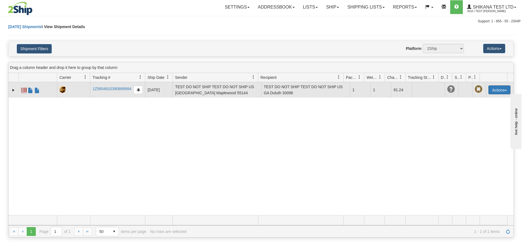
click at [488, 91] on button "Actions" at bounding box center [499, 89] width 22 height 9
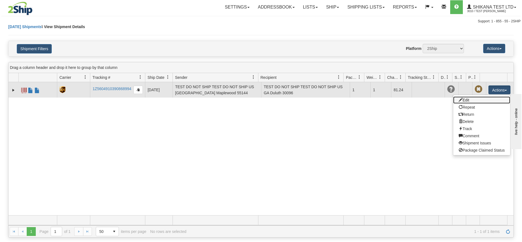
click at [471, 100] on link "Edit" at bounding box center [481, 99] width 57 height 7
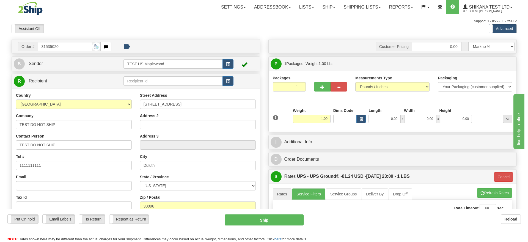
scroll to position [83, 0]
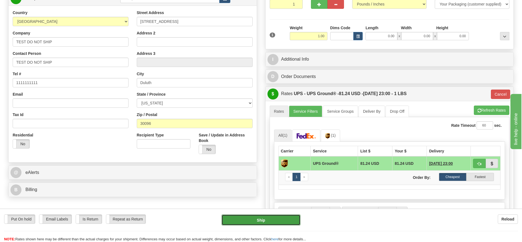
click at [281, 221] on button "Ship" at bounding box center [260, 219] width 79 height 11
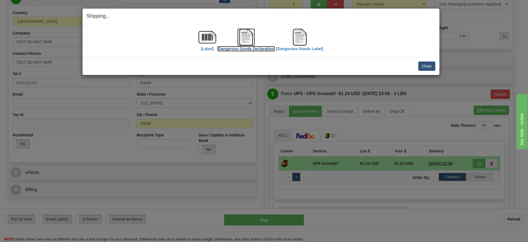
click at [246, 46] on label "[Dangerous Goods Declaration]" at bounding box center [246, 49] width 58 height 6
click at [431, 70] on button "Close" at bounding box center [426, 65] width 17 height 9
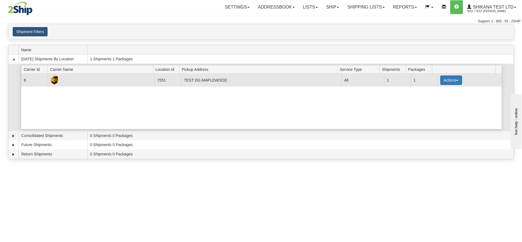
click at [449, 83] on button "Actions" at bounding box center [451, 79] width 22 height 9
click at [443, 90] on link "Details" at bounding box center [440, 90] width 44 height 7
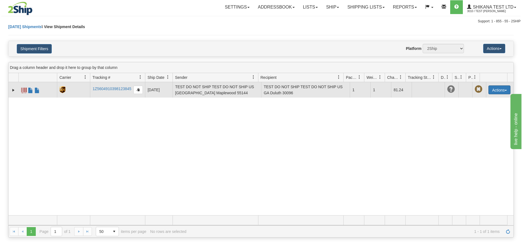
click at [489, 89] on button "Actions" at bounding box center [499, 89] width 22 height 9
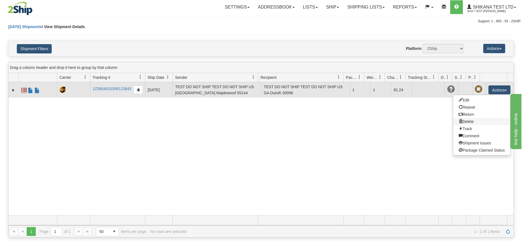
click at [470, 120] on link "Delete" at bounding box center [481, 121] width 57 height 7
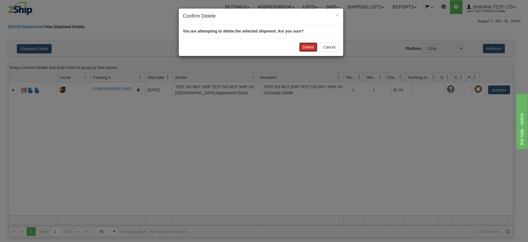
click at [306, 46] on button "Delete" at bounding box center [308, 46] width 18 height 9
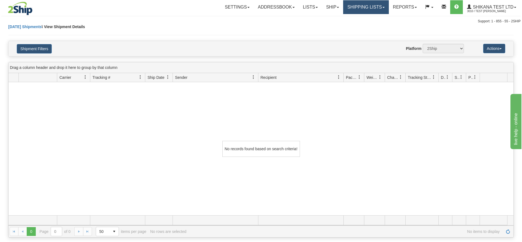
click at [348, 7] on link "Shipping lists" at bounding box center [365, 7] width 45 height 14
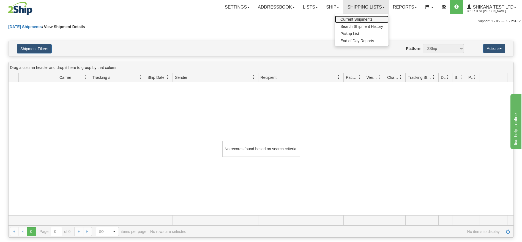
click at [349, 18] on span "Current Shipments" at bounding box center [356, 19] width 32 height 4
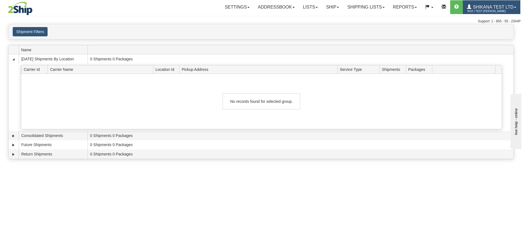
click at [518, 13] on link "Shikana Test Ltd 3010 / Test [PERSON_NAME]" at bounding box center [492, 7] width 58 height 14
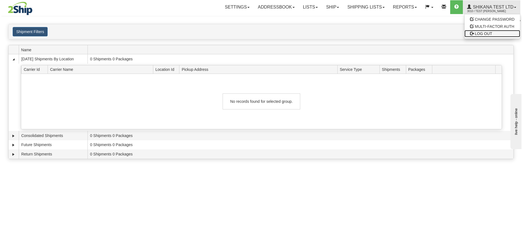
click at [481, 34] on span "LOG OUT" at bounding box center [483, 33] width 17 height 4
